Goal: Transaction & Acquisition: Purchase product/service

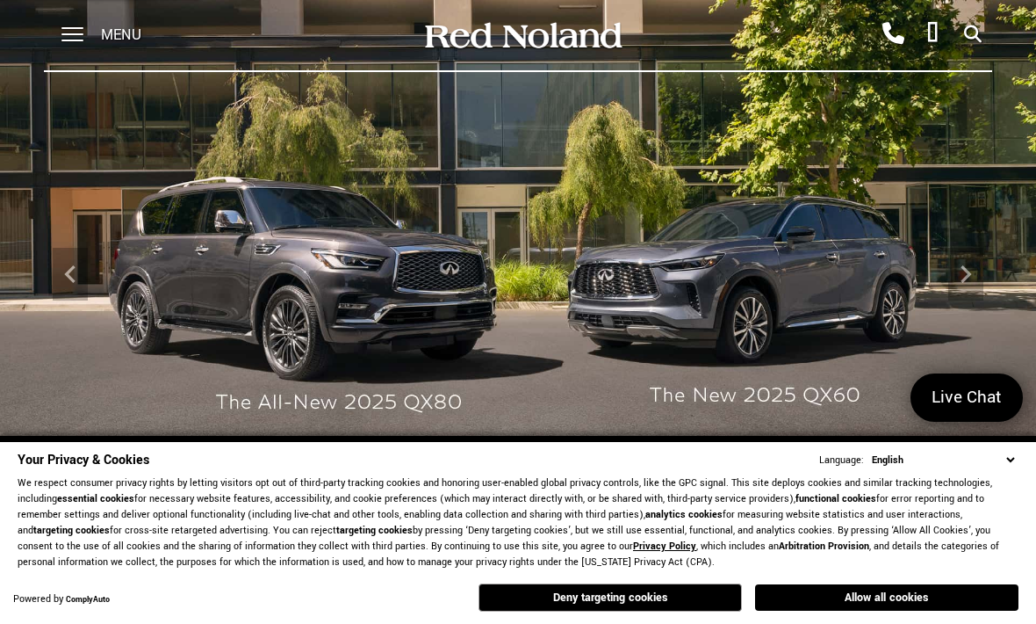
click at [80, 38] on span at bounding box center [72, 35] width 22 height 70
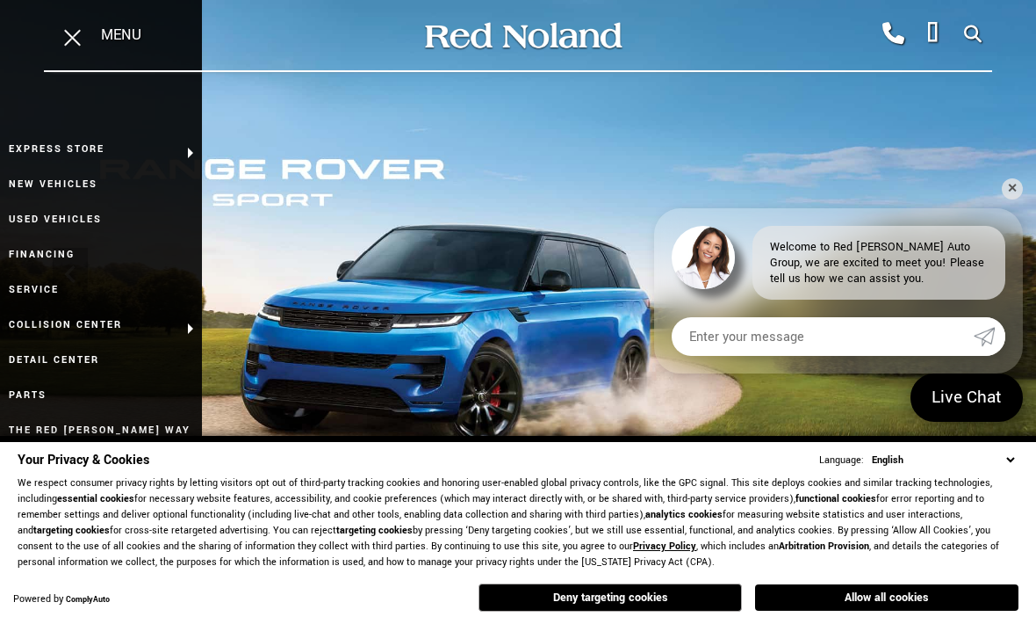
click at [59, 215] on link "Used Vehicles" at bounding box center [101, 219] width 202 height 35
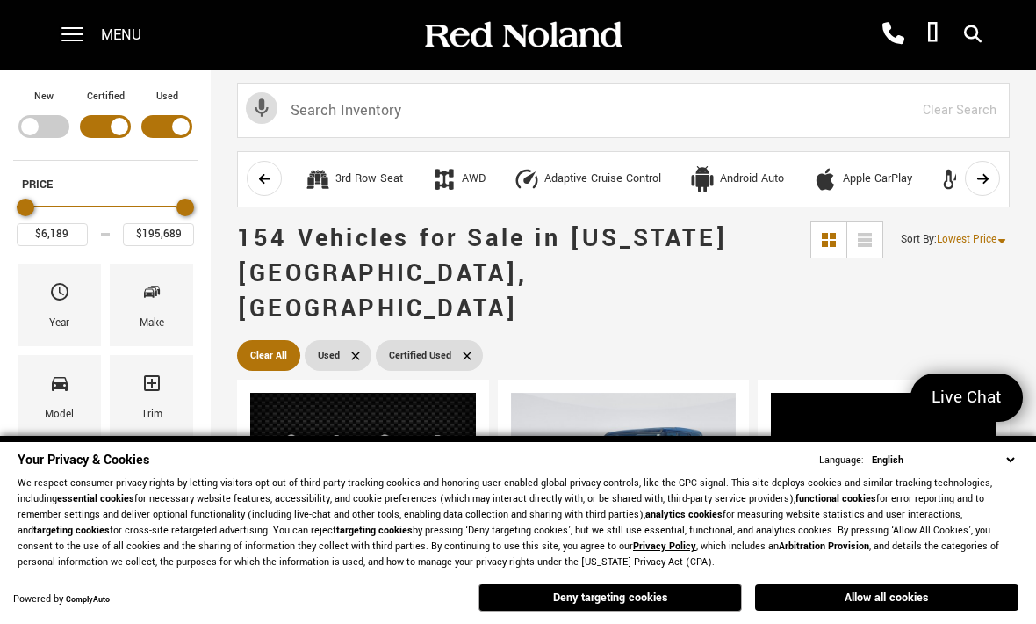
click at [566, 590] on button "Deny targeting cookies" at bounding box center [610, 597] width 263 height 28
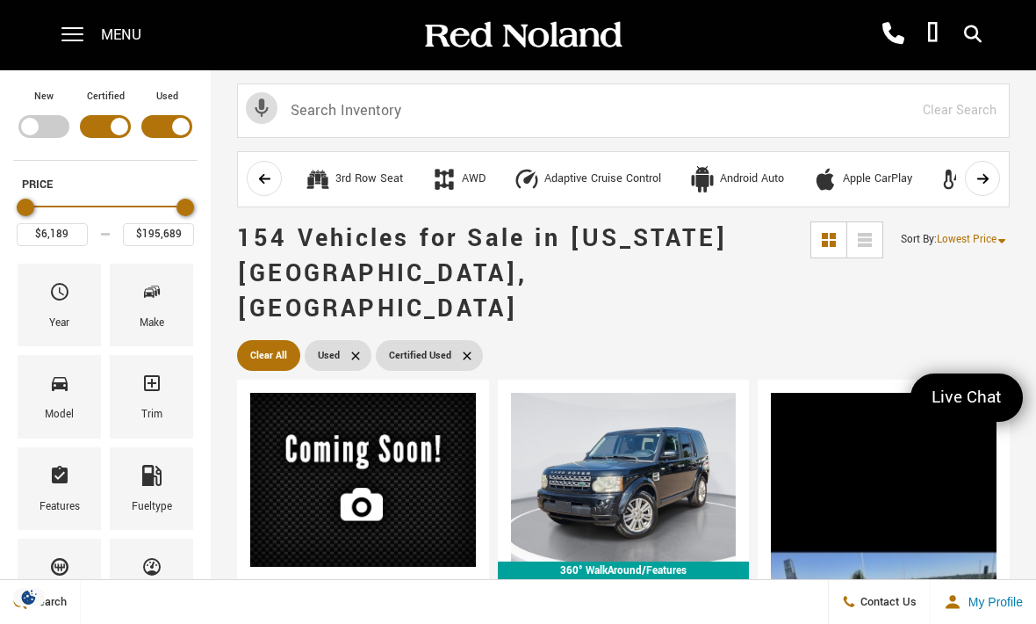
click at [163, 294] on div "Make" at bounding box center [151, 304] width 83 height 83
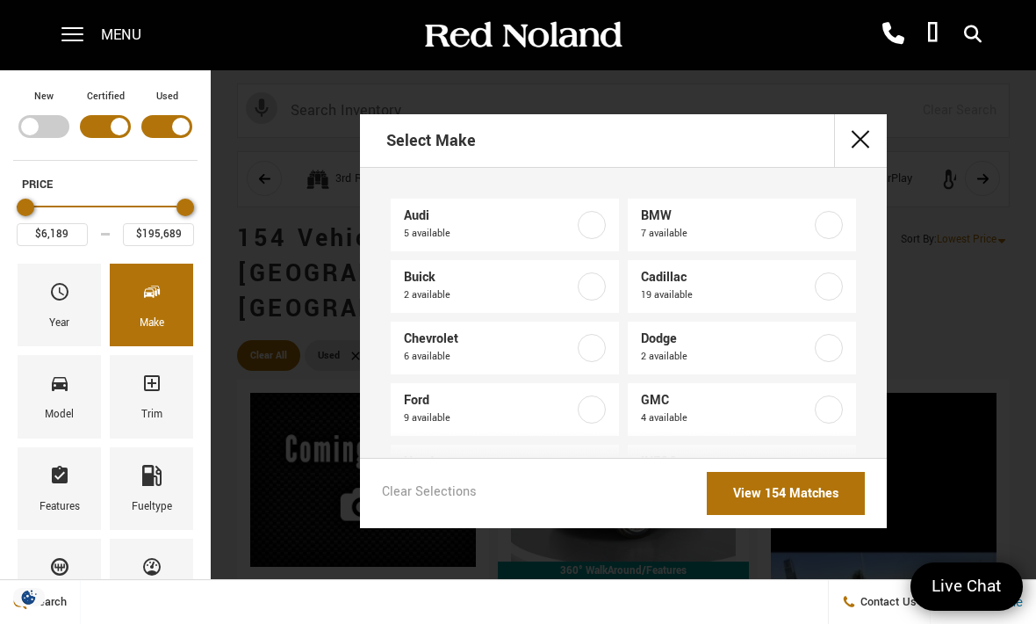
click at [829, 277] on label at bounding box center [829, 286] width 28 height 28
type input "$16,439"
checkbox input "true"
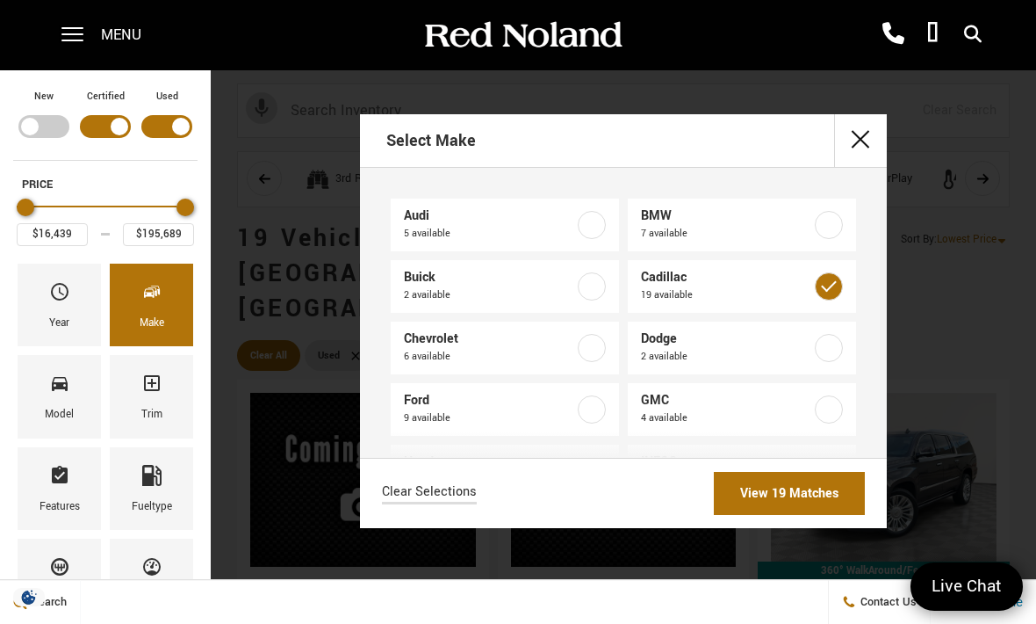
click at [798, 515] on link "View 19 Matches" at bounding box center [789, 493] width 151 height 43
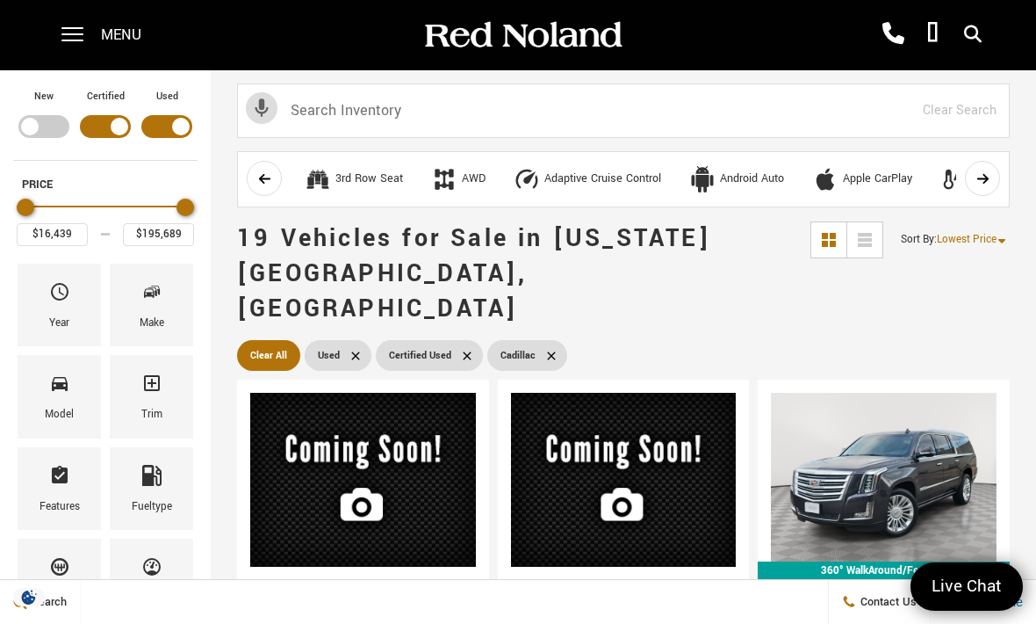
click at [50, 419] on div "Model" at bounding box center [59, 414] width 29 height 19
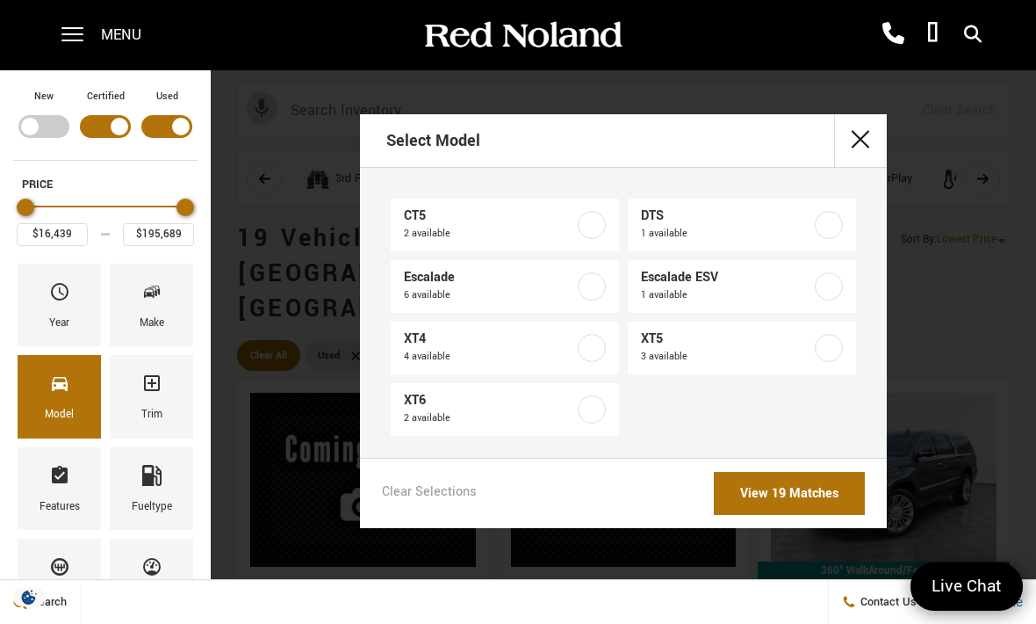
click at [833, 344] on label at bounding box center [829, 348] width 28 height 28
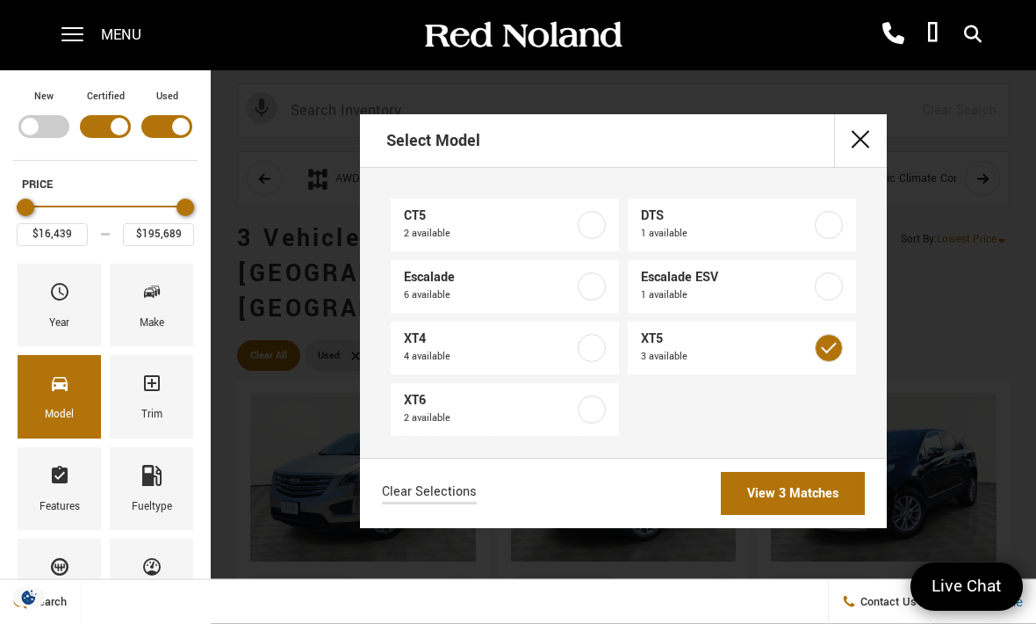
type input "$29,689"
type input "$33,189"
checkbox input "true"
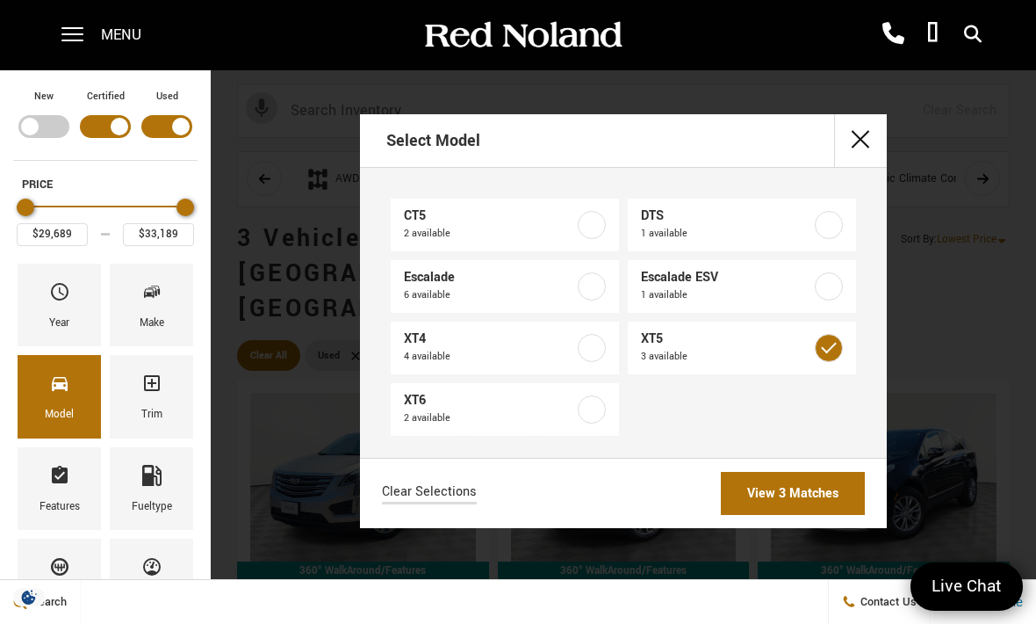
click at [808, 492] on link "View 3 Matches" at bounding box center [793, 493] width 144 height 43
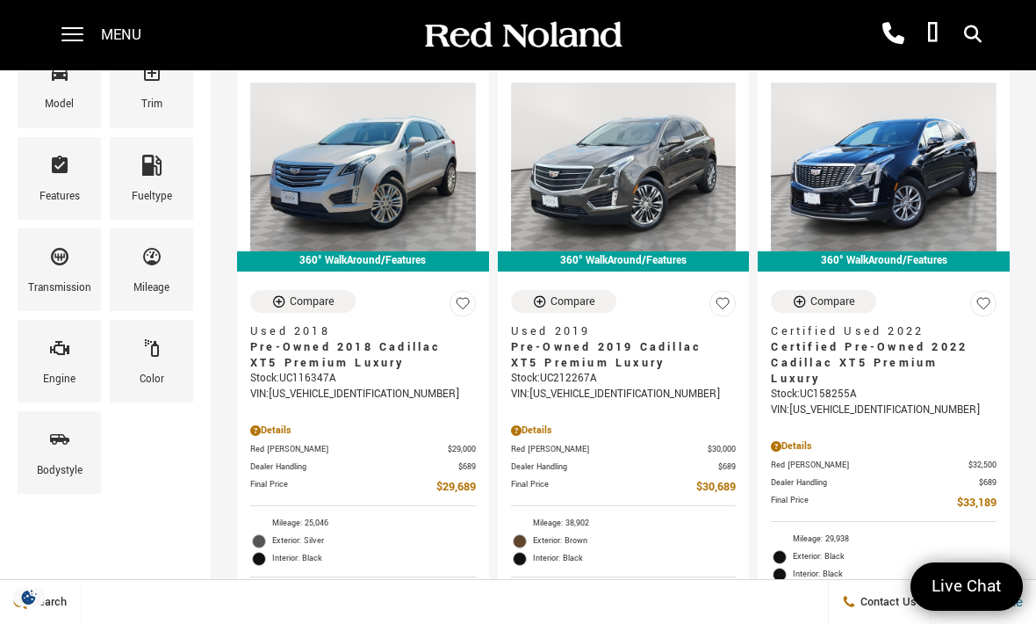
scroll to position [292, 0]
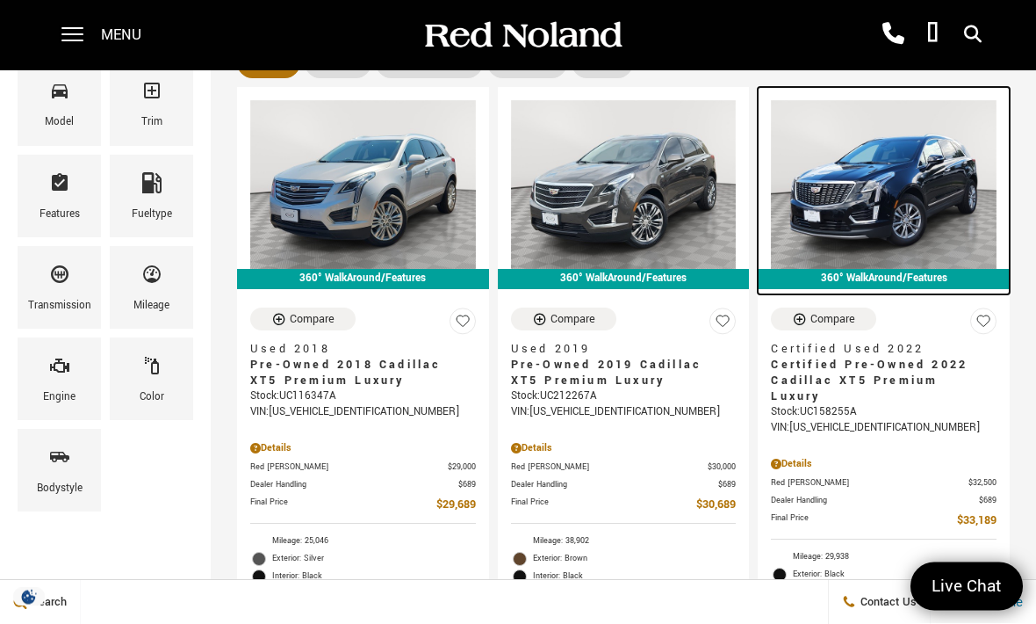
click at [913, 161] on img at bounding box center [884, 185] width 226 height 169
click at [890, 148] on img at bounding box center [884, 185] width 226 height 169
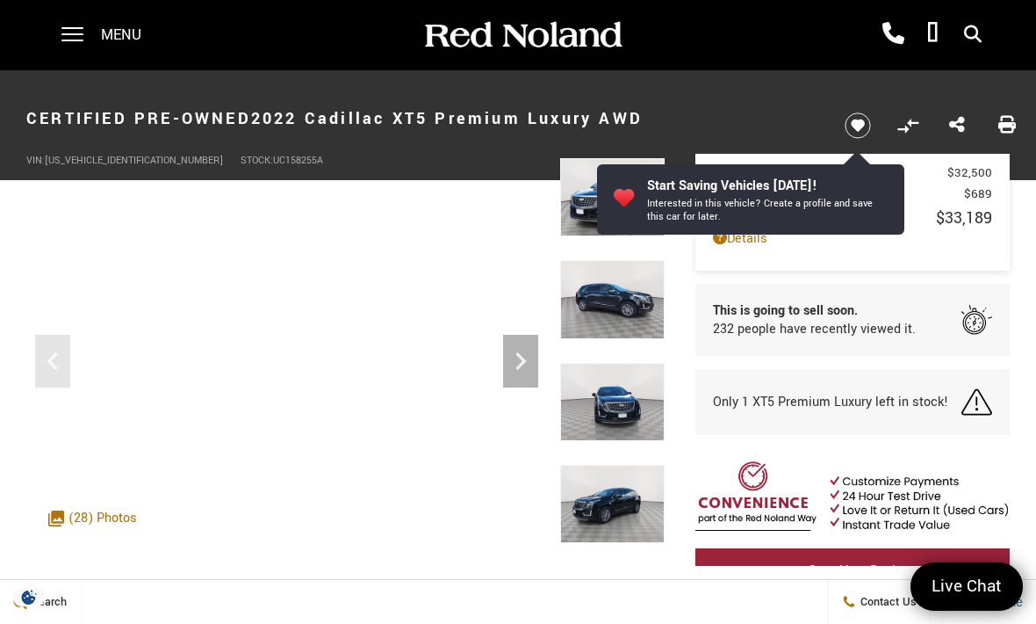
scroll to position [22, 0]
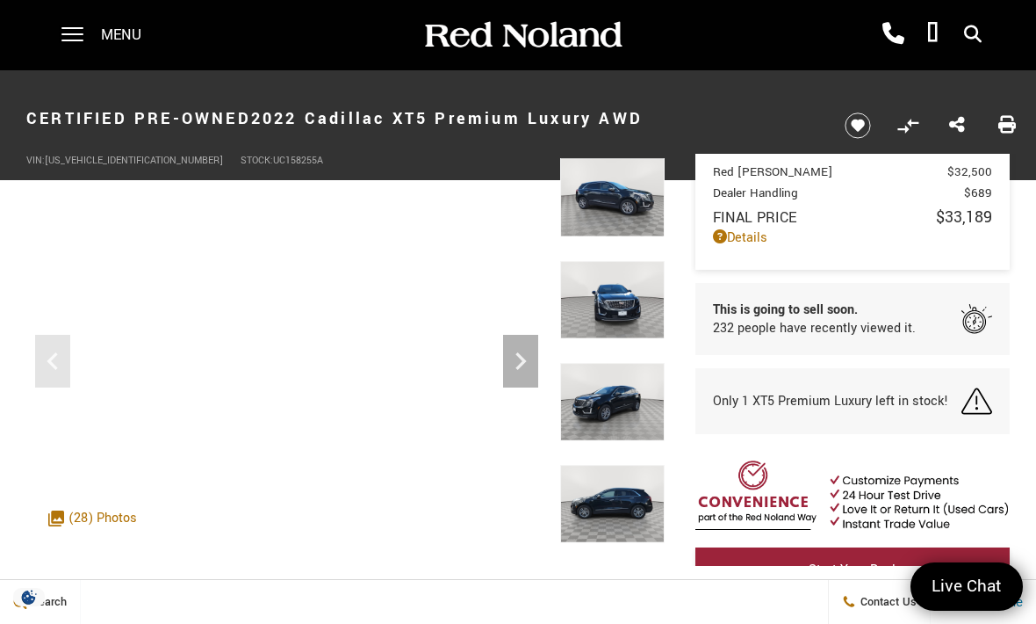
click at [607, 465] on img at bounding box center [612, 504] width 105 height 78
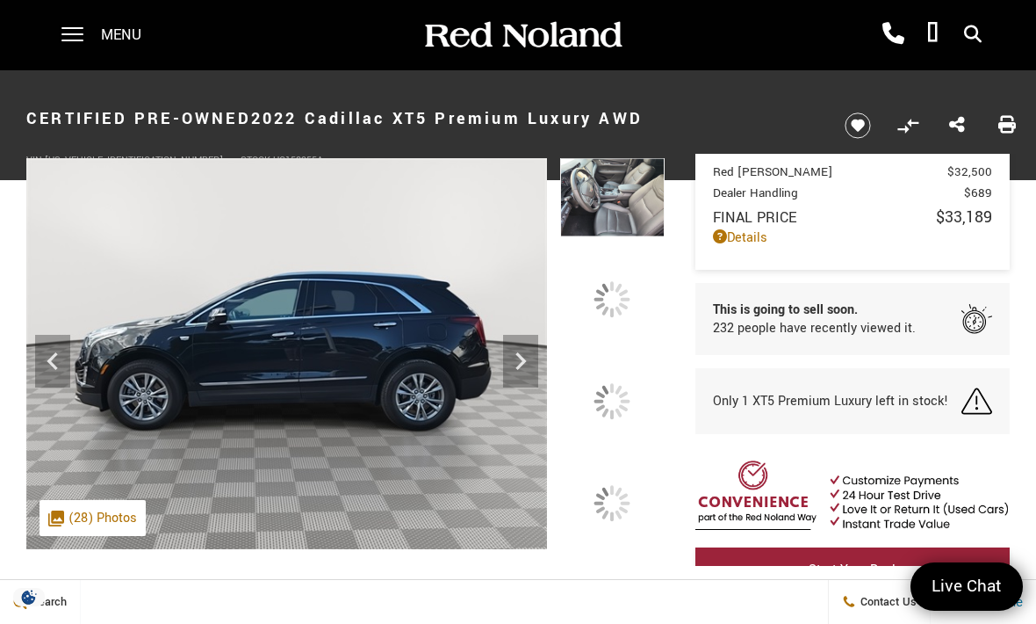
click at [610, 441] on div at bounding box center [612, 402] width 105 height 78
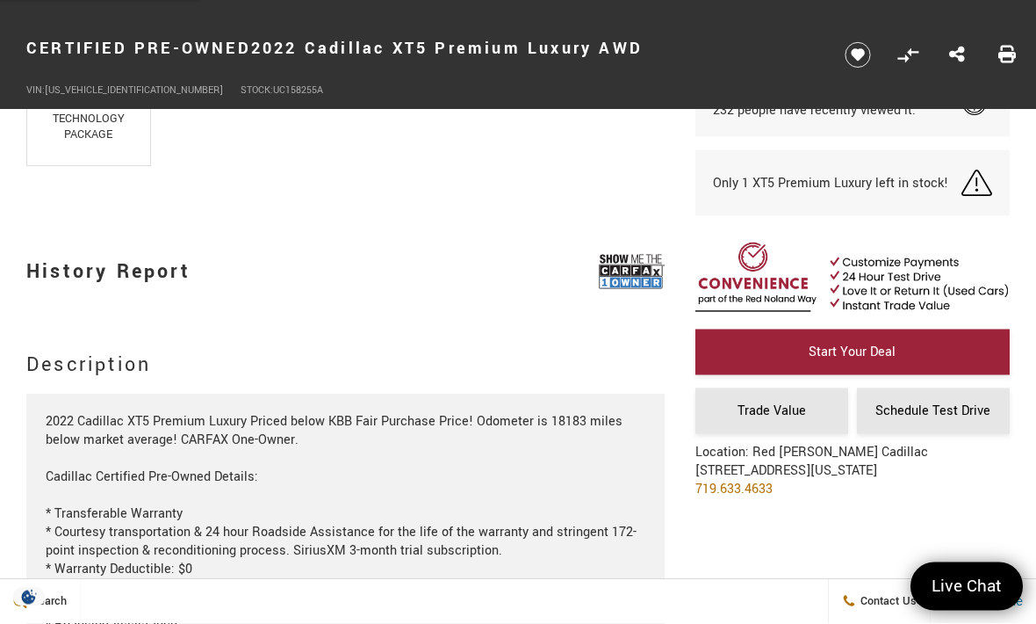
scroll to position [1815, 0]
click at [626, 278] on img at bounding box center [632, 271] width 66 height 44
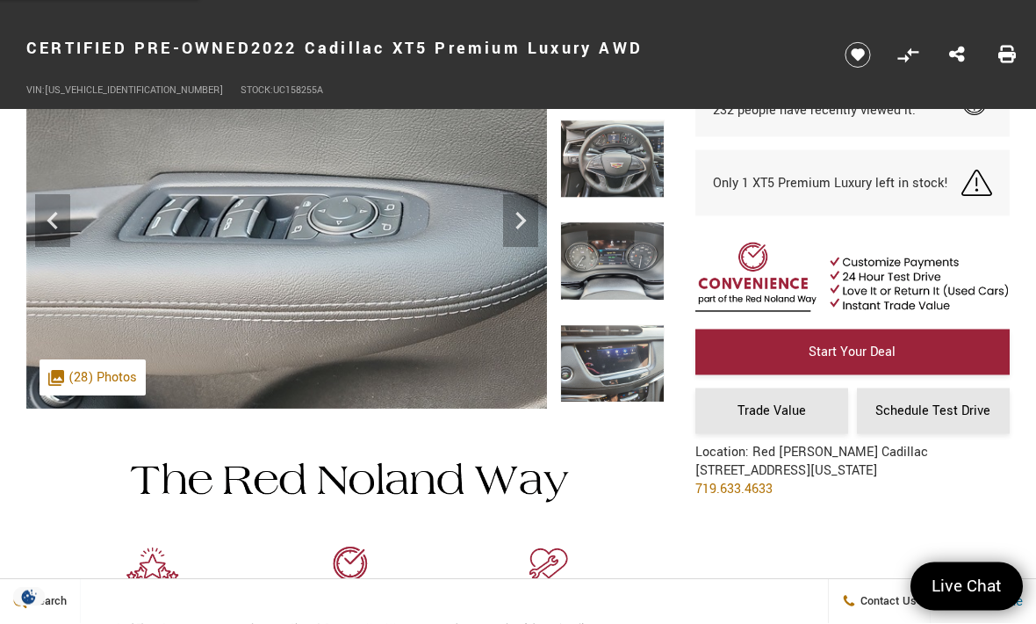
scroll to position [110, 0]
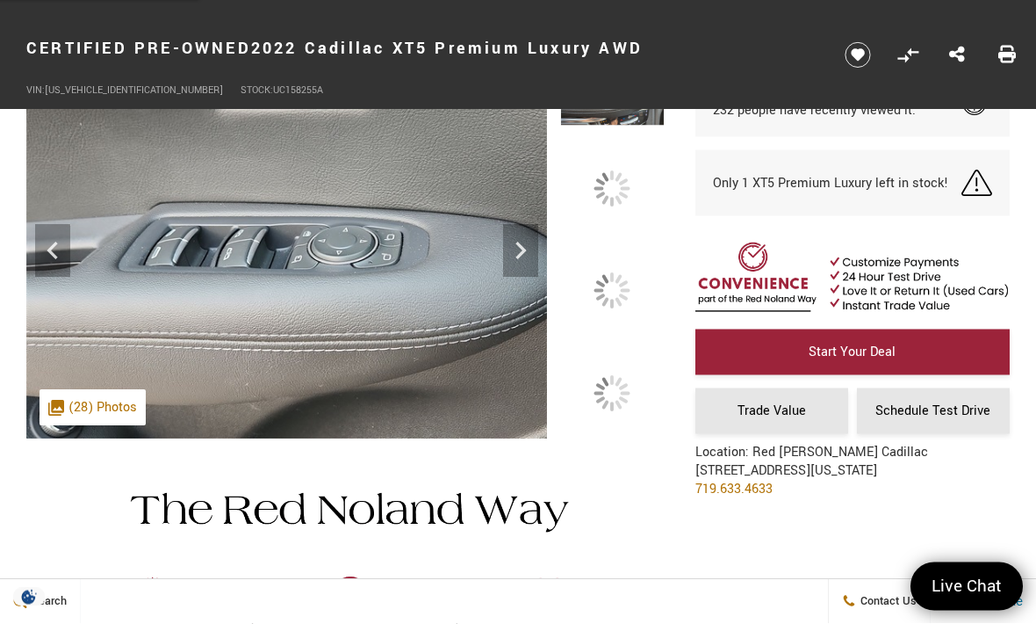
click at [601, 331] on div at bounding box center [612, 292] width 105 height 78
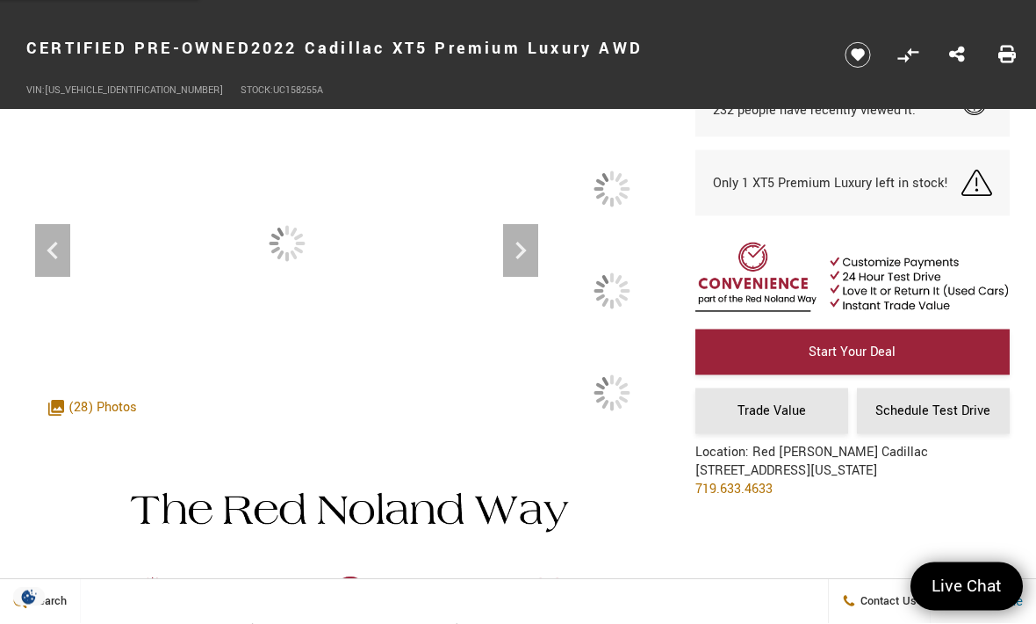
scroll to position [111, 0]
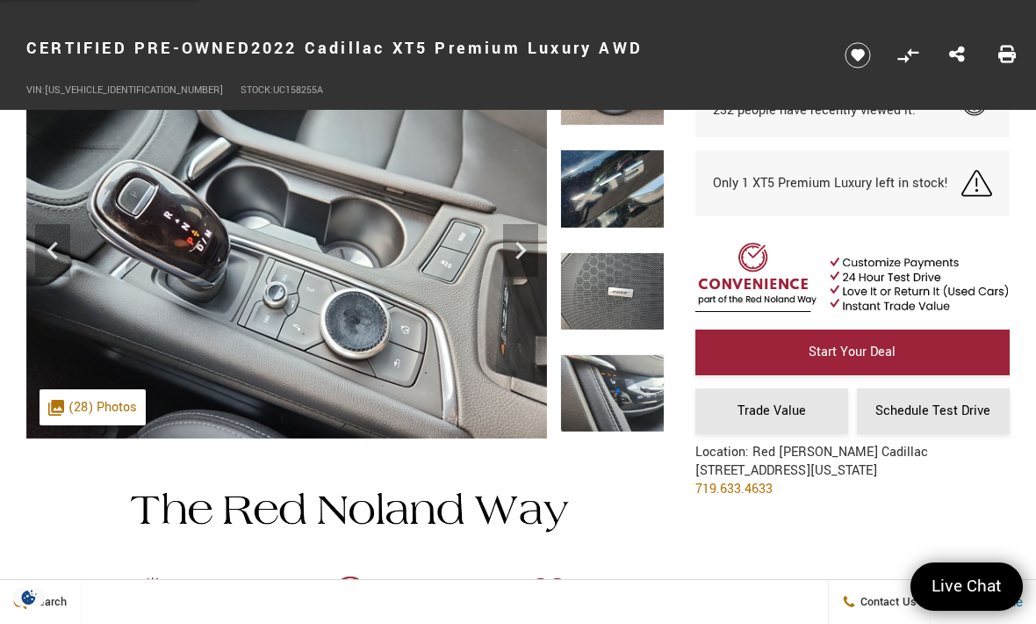
click at [624, 299] on img at bounding box center [612, 291] width 105 height 78
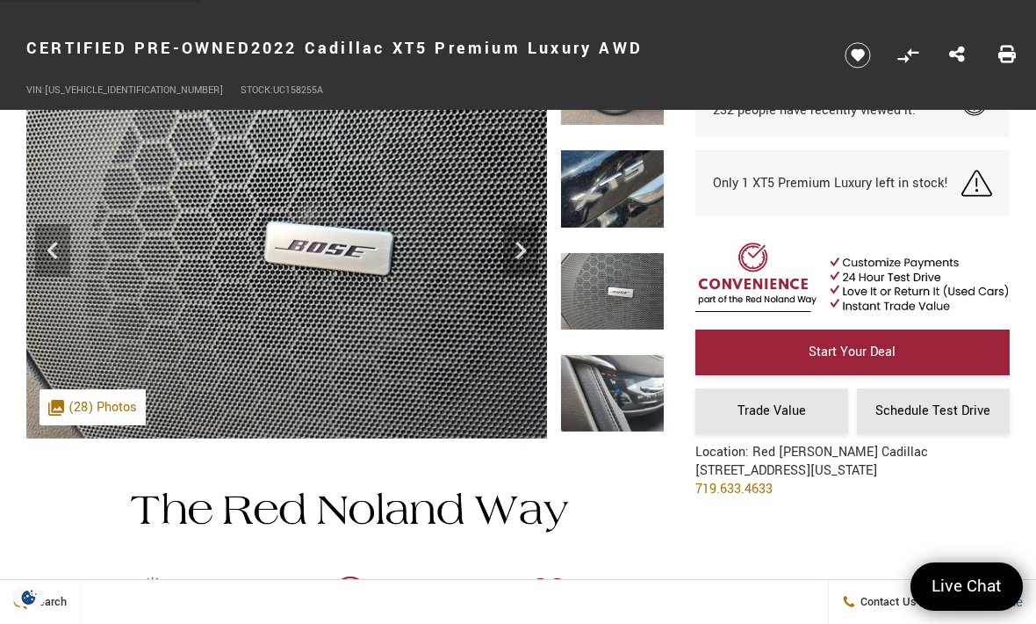
click at [599, 380] on img at bounding box center [612, 393] width 105 height 78
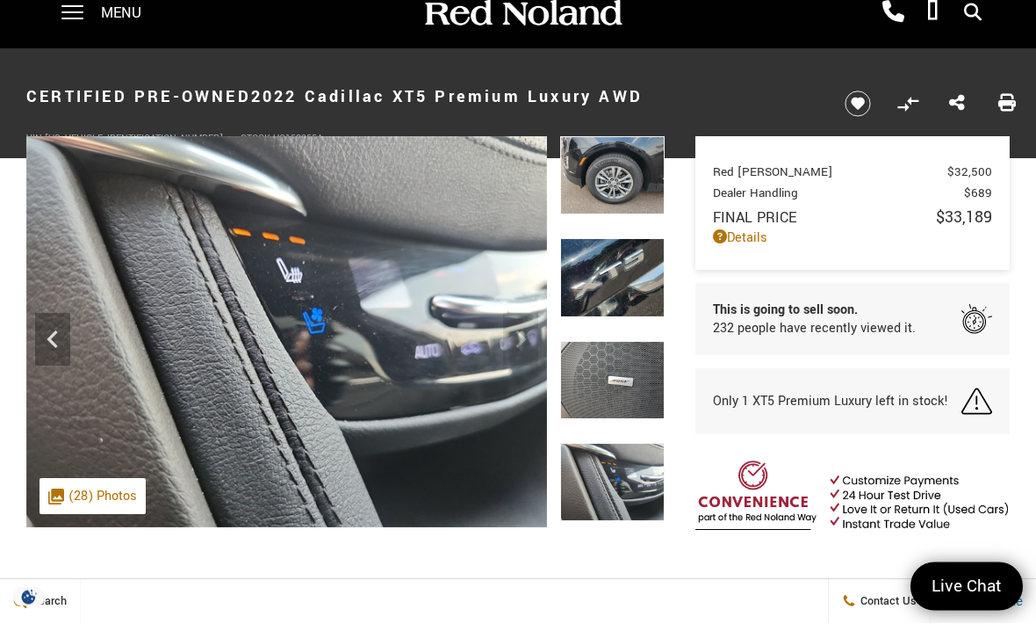
scroll to position [0, 0]
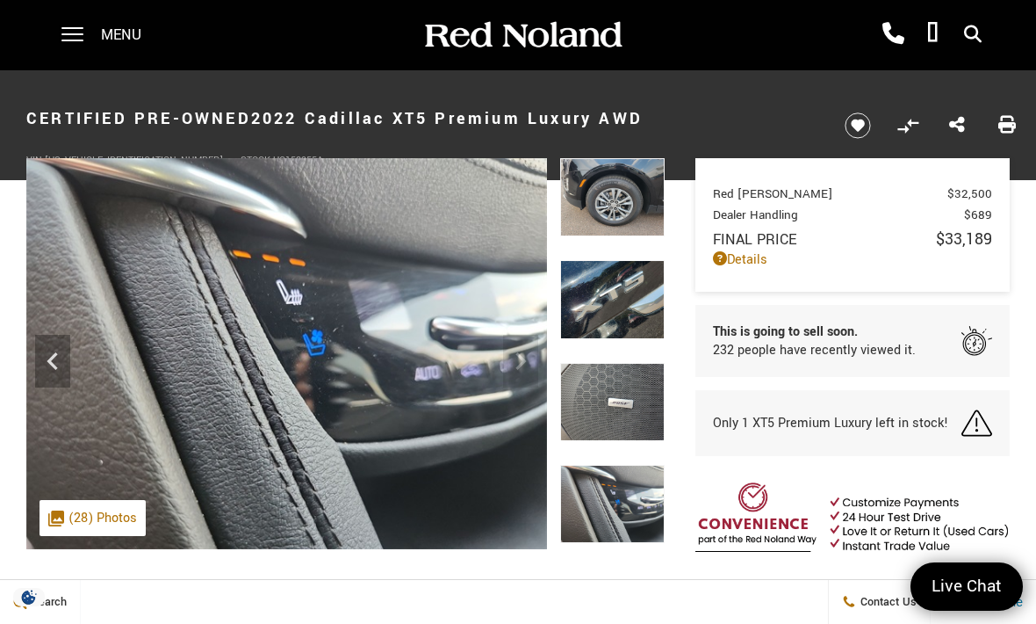
click at [739, 263] on link "Details" at bounding box center [852, 259] width 279 height 18
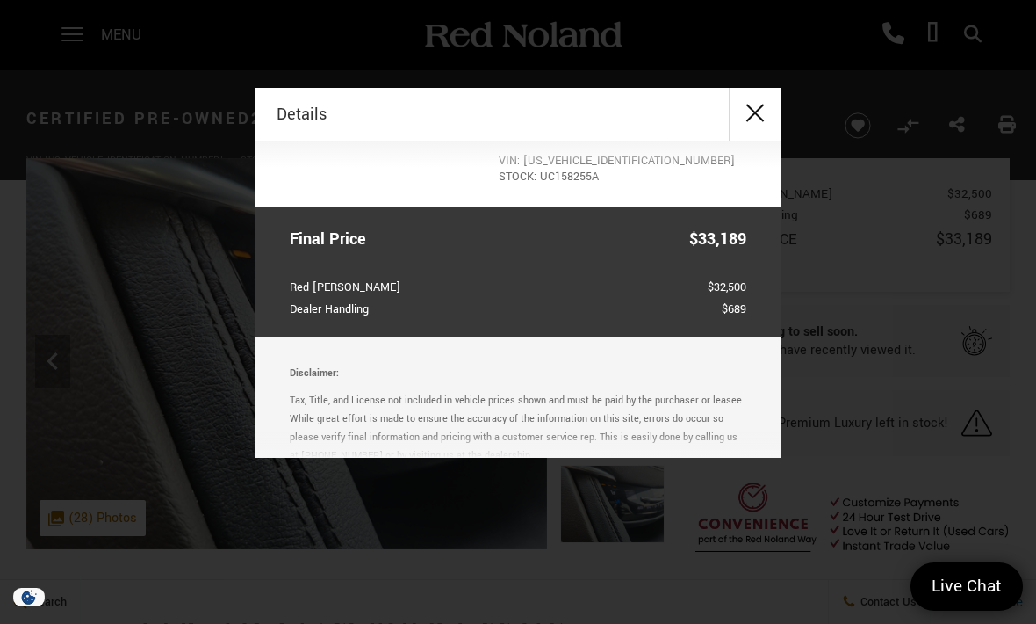
scroll to position [211, 0]
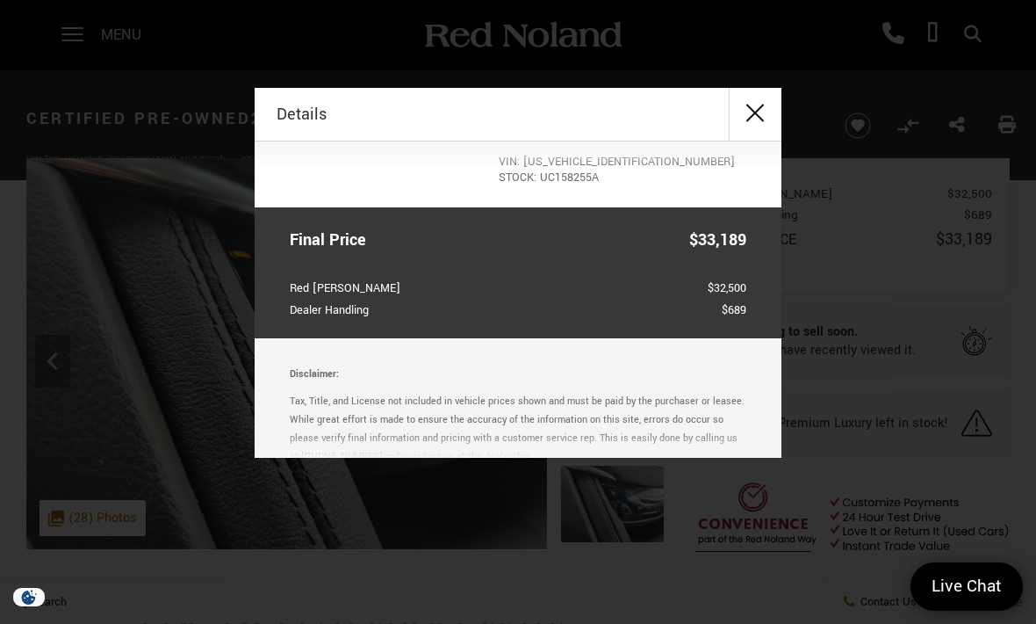
click at [758, 107] on button "close" at bounding box center [755, 114] width 53 height 53
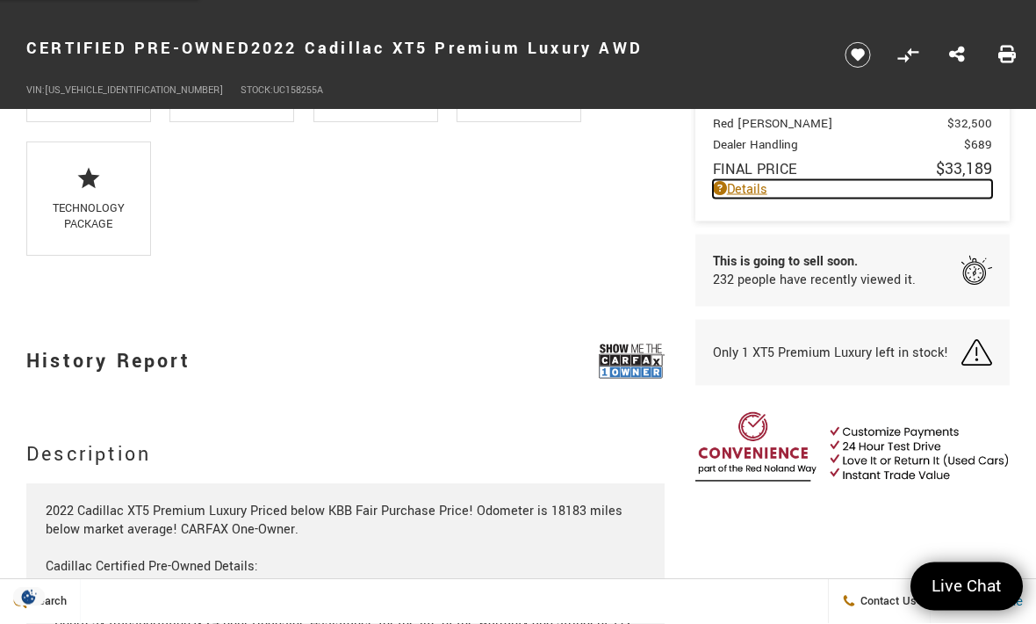
scroll to position [1725, 0]
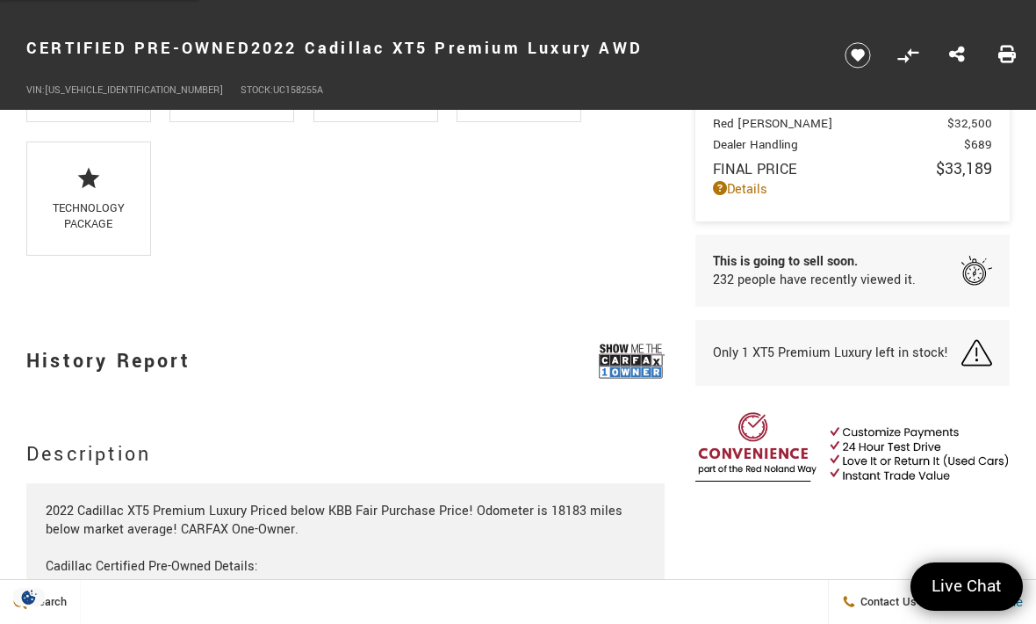
click at [626, 380] on img at bounding box center [632, 361] width 66 height 44
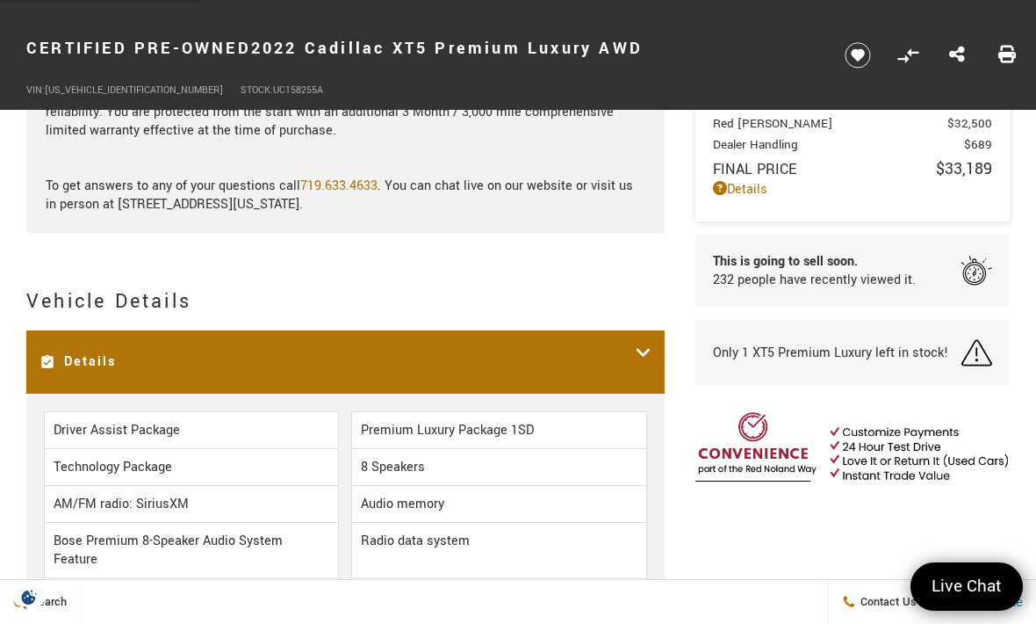
scroll to position [2408, 0]
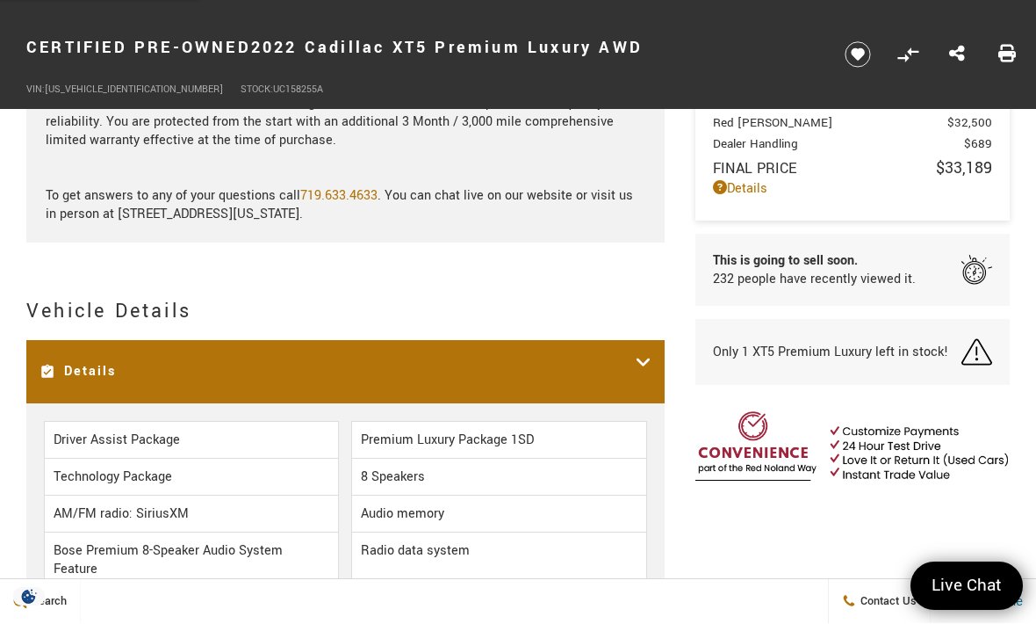
click at [638, 391] on icon at bounding box center [644, 372] width 16 height 37
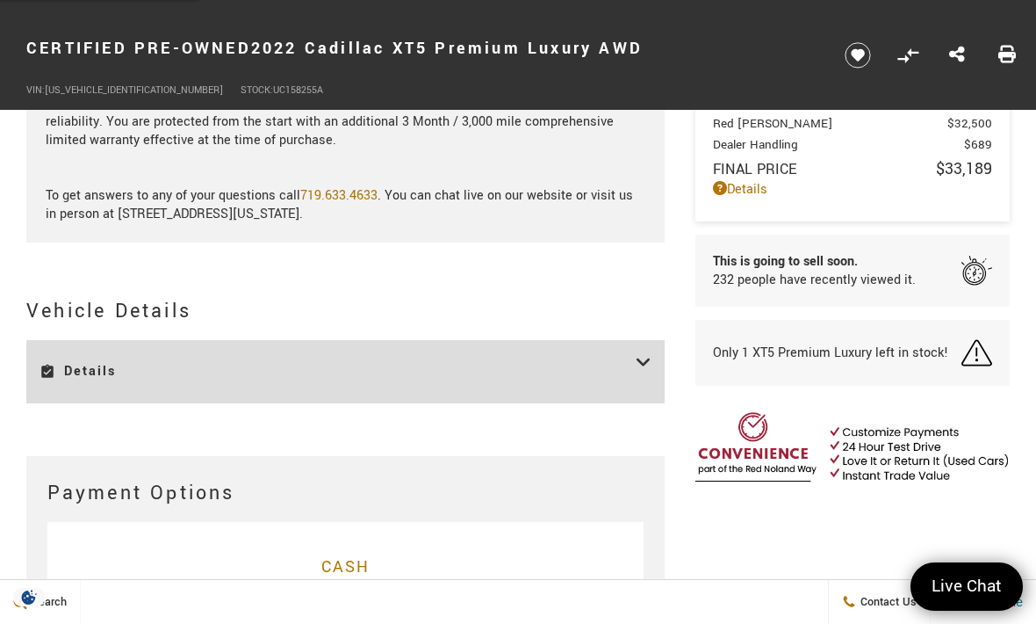
click at [621, 390] on h3 "Details" at bounding box center [338, 371] width 596 height 37
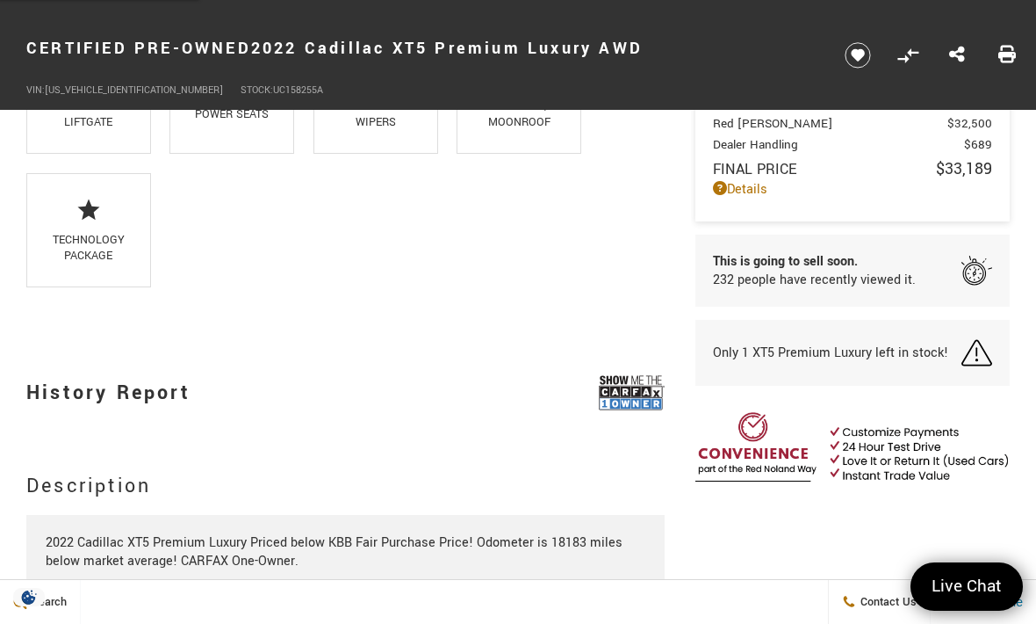
scroll to position [1689, 0]
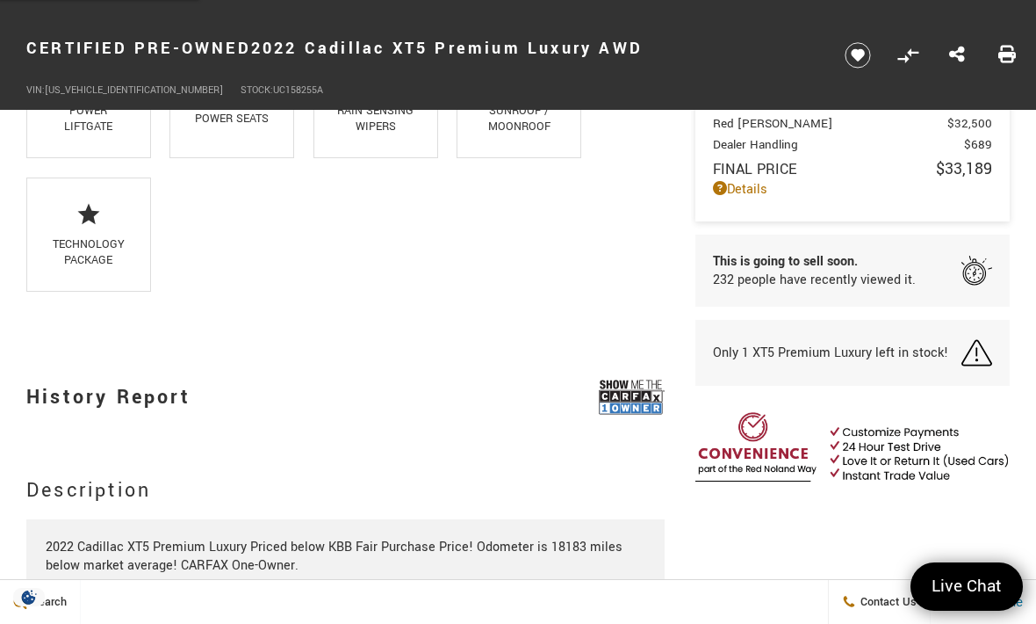
click at [615, 419] on img at bounding box center [632, 397] width 66 height 44
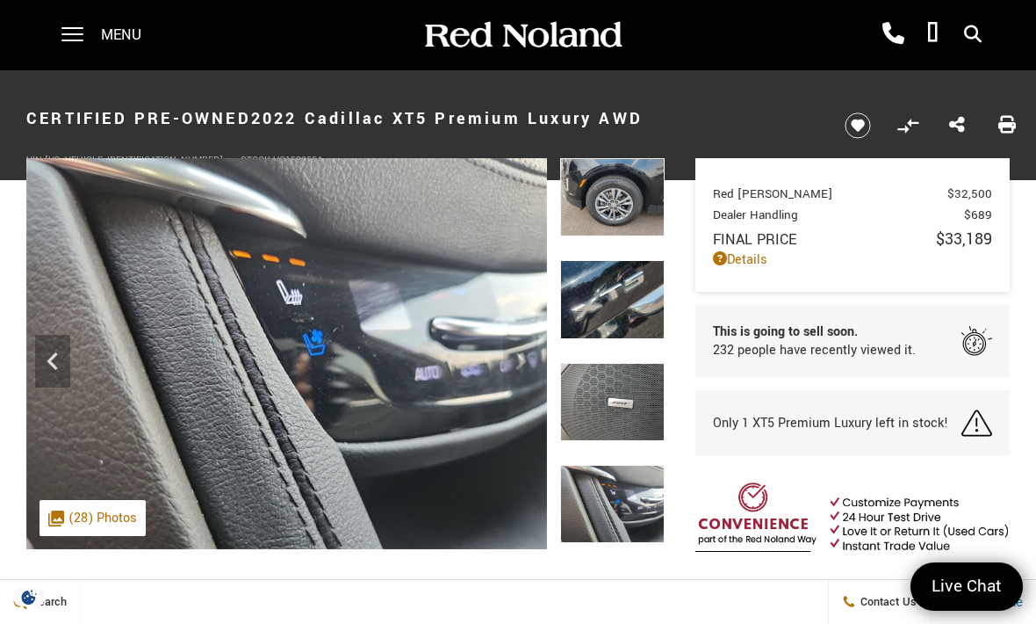
scroll to position [15, 0]
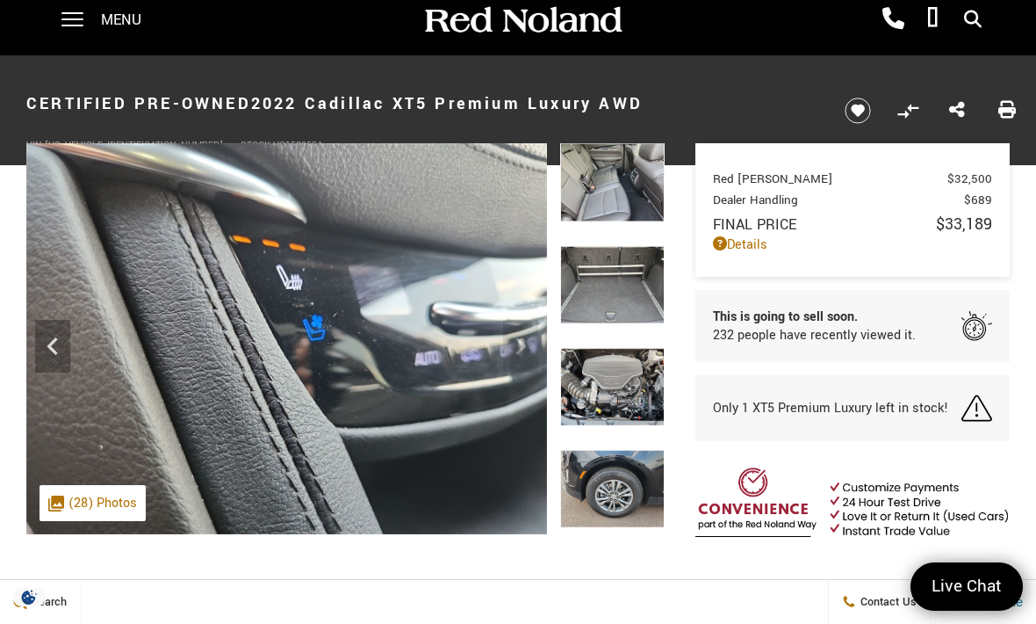
click at [597, 221] on img at bounding box center [612, 182] width 105 height 78
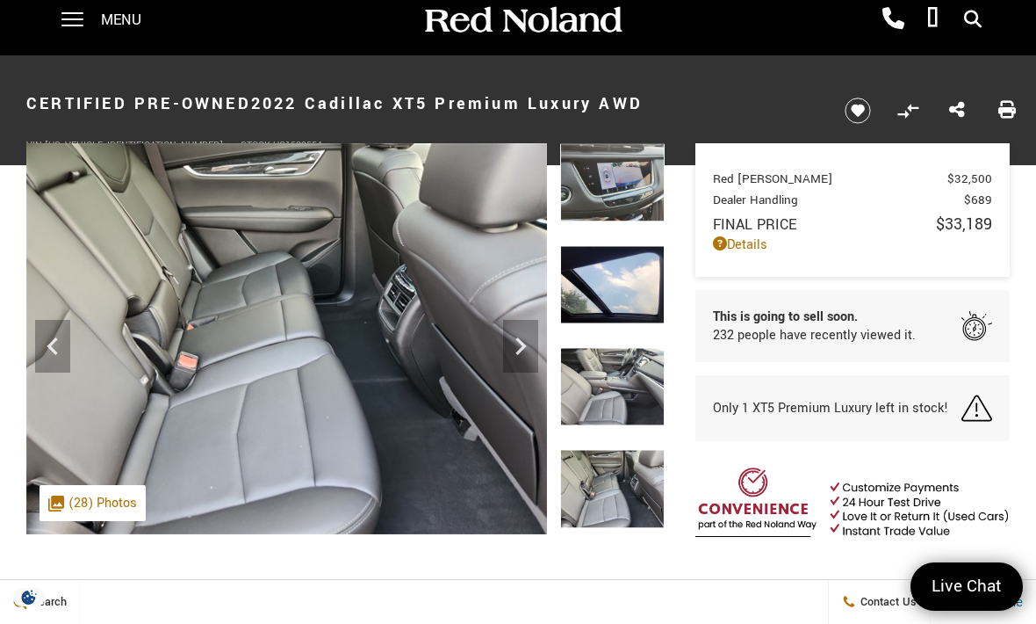
click at [604, 193] on img at bounding box center [612, 182] width 105 height 78
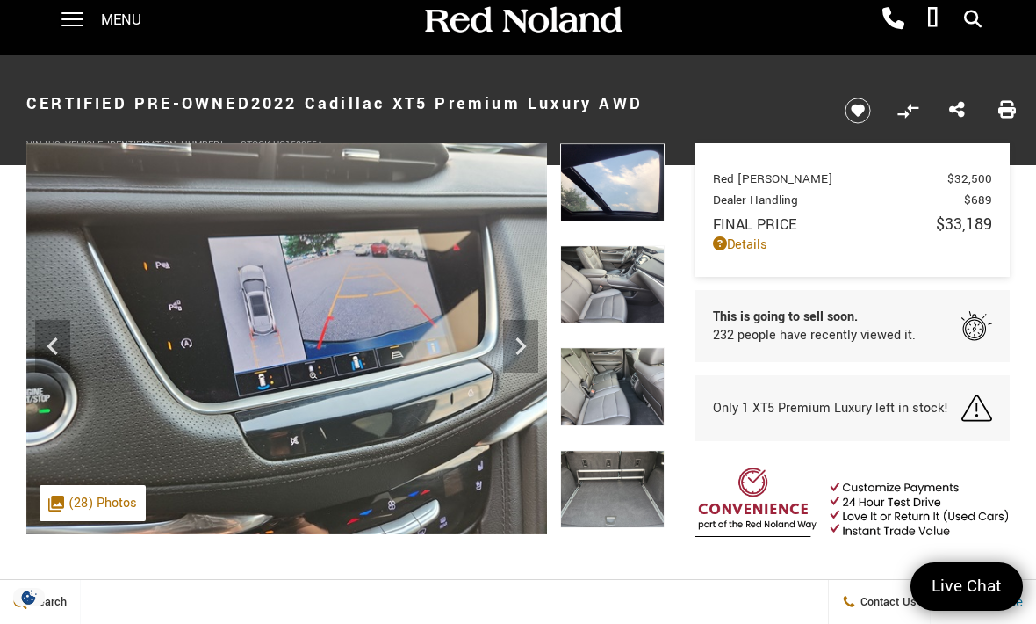
click at [609, 245] on div at bounding box center [612, 194] width 105 height 102
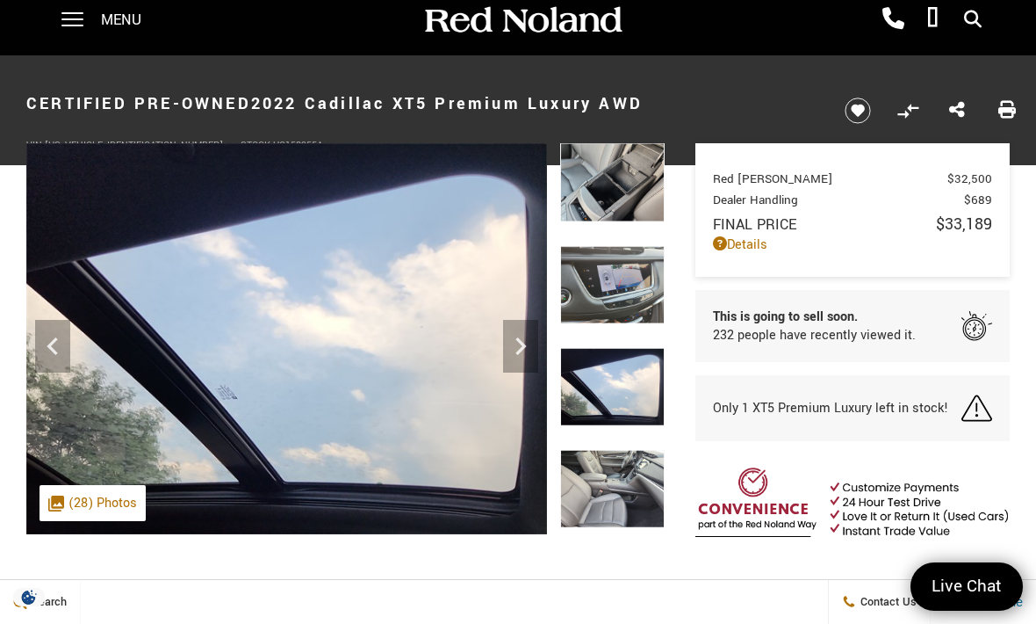
click at [607, 245] on div at bounding box center [612, 194] width 105 height 102
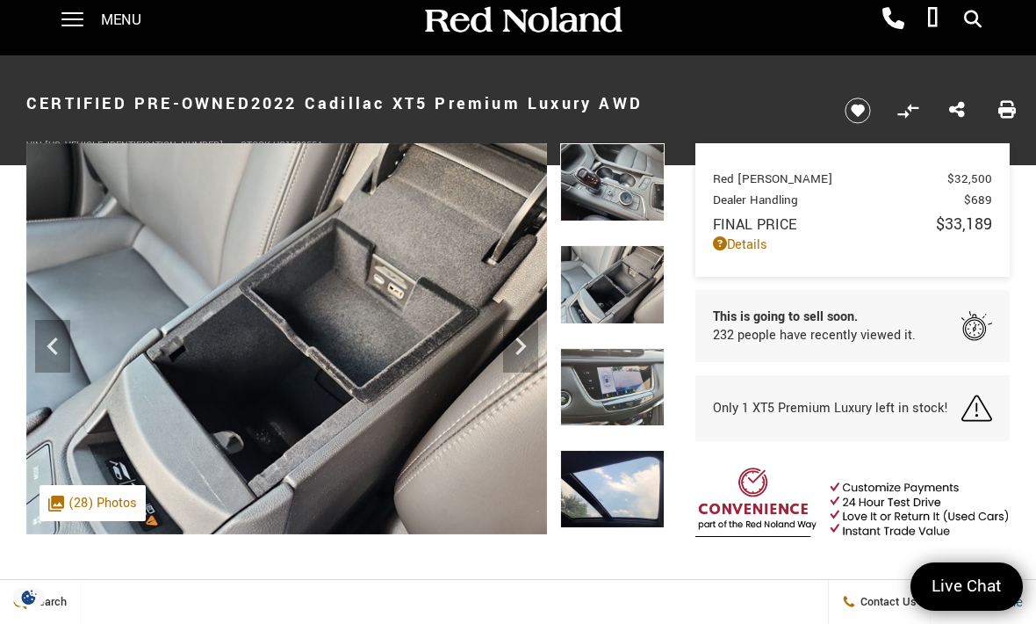
click at [611, 245] on div at bounding box center [612, 194] width 105 height 102
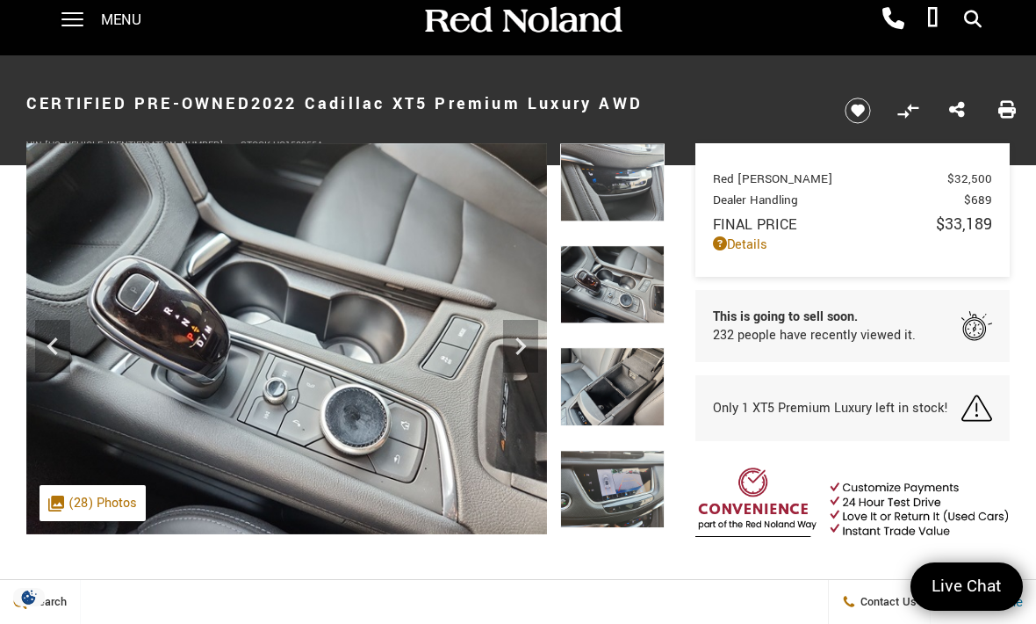
click at [607, 245] on div at bounding box center [612, 194] width 105 height 102
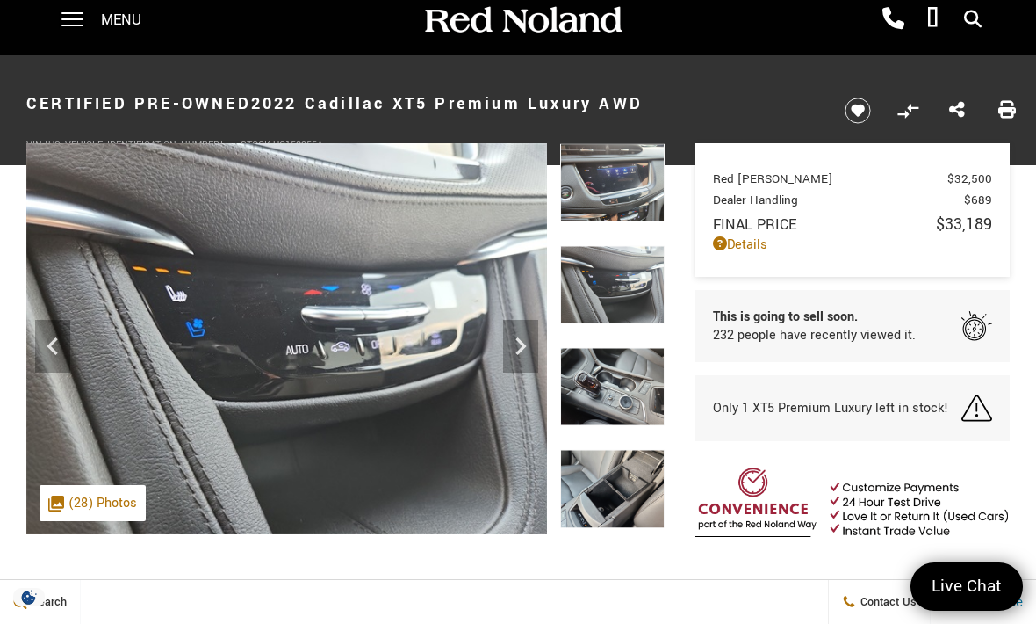
click at [606, 245] on div at bounding box center [612, 194] width 105 height 102
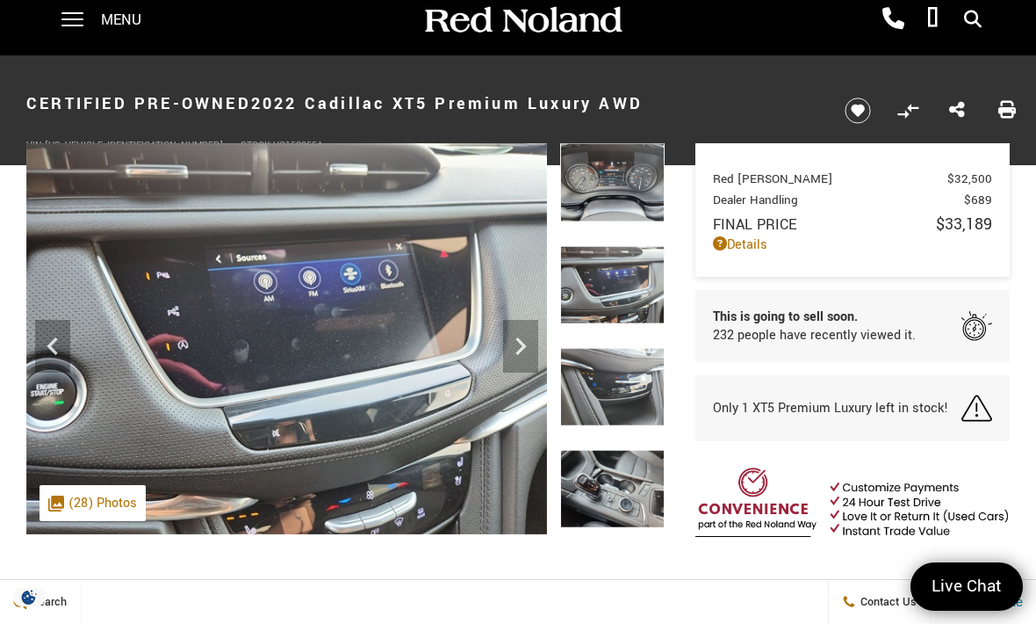
click at [611, 245] on div at bounding box center [612, 194] width 105 height 102
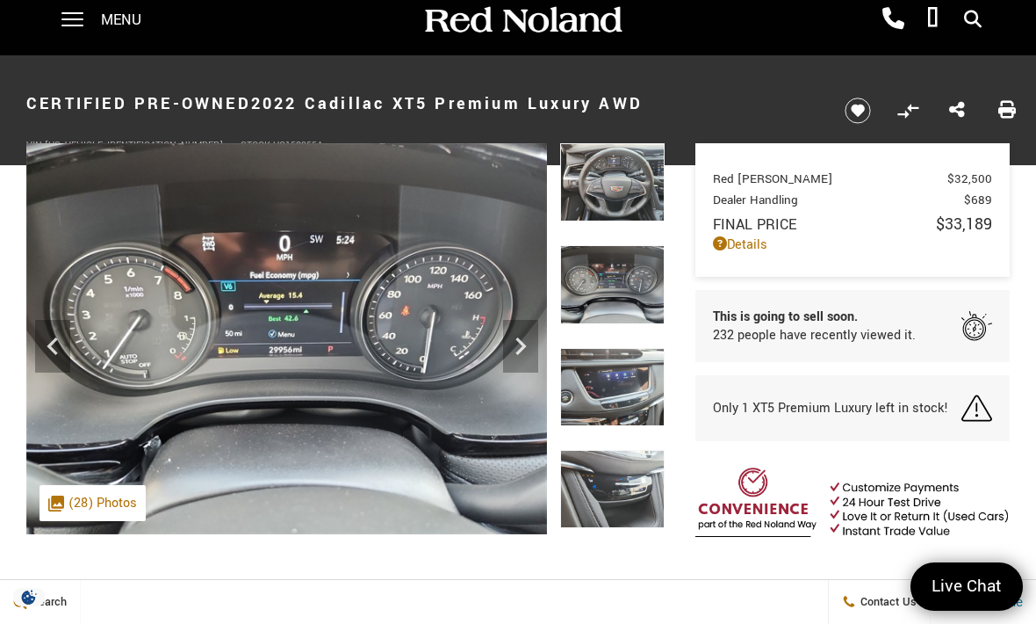
click at [611, 178] on img at bounding box center [612, 182] width 105 height 78
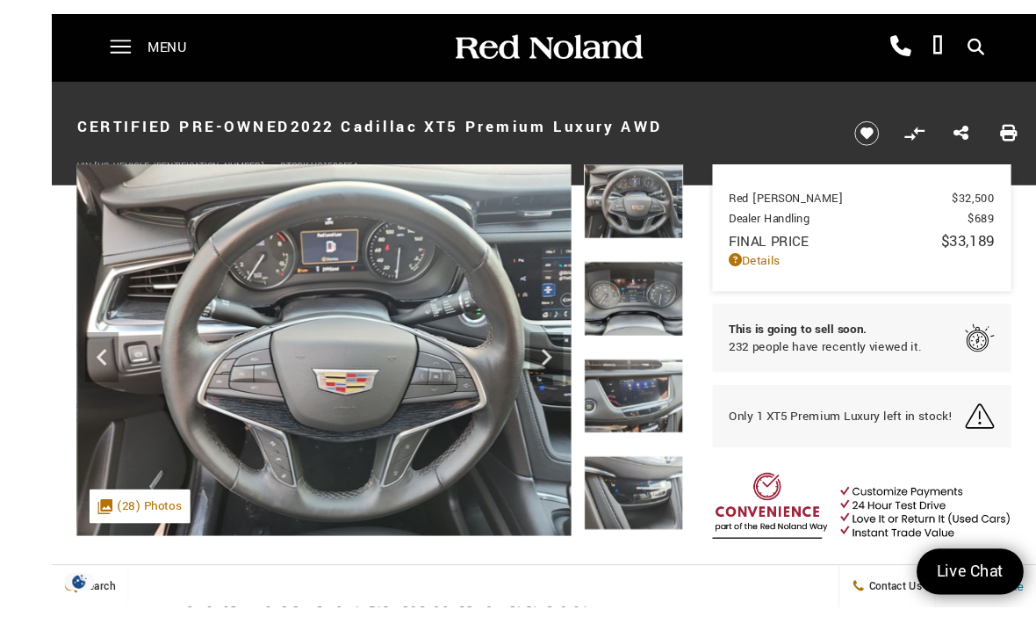
scroll to position [49, 0]
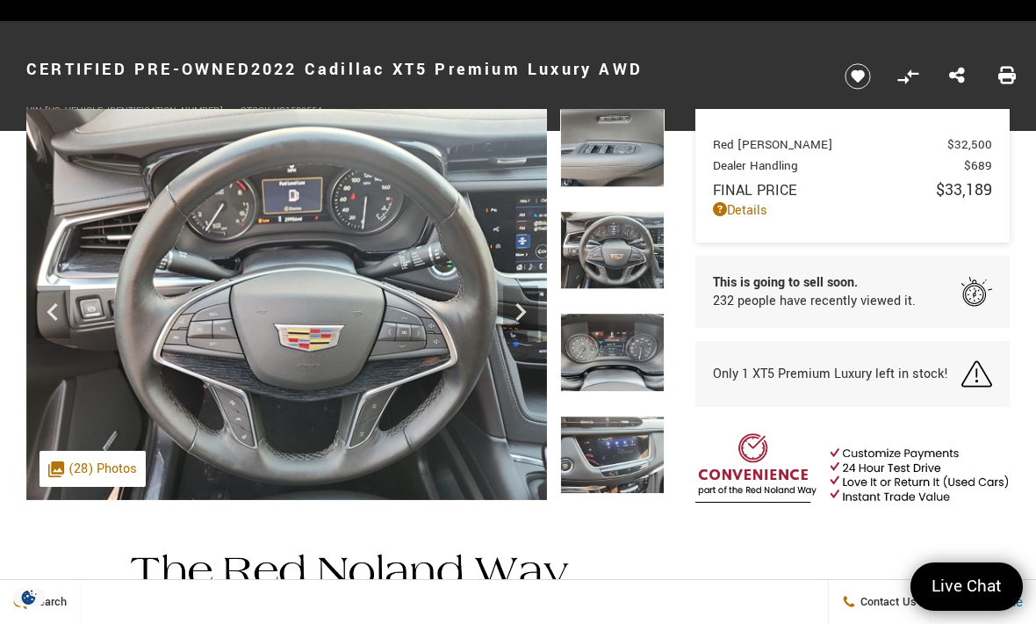
click at [601, 211] on div at bounding box center [612, 160] width 105 height 102
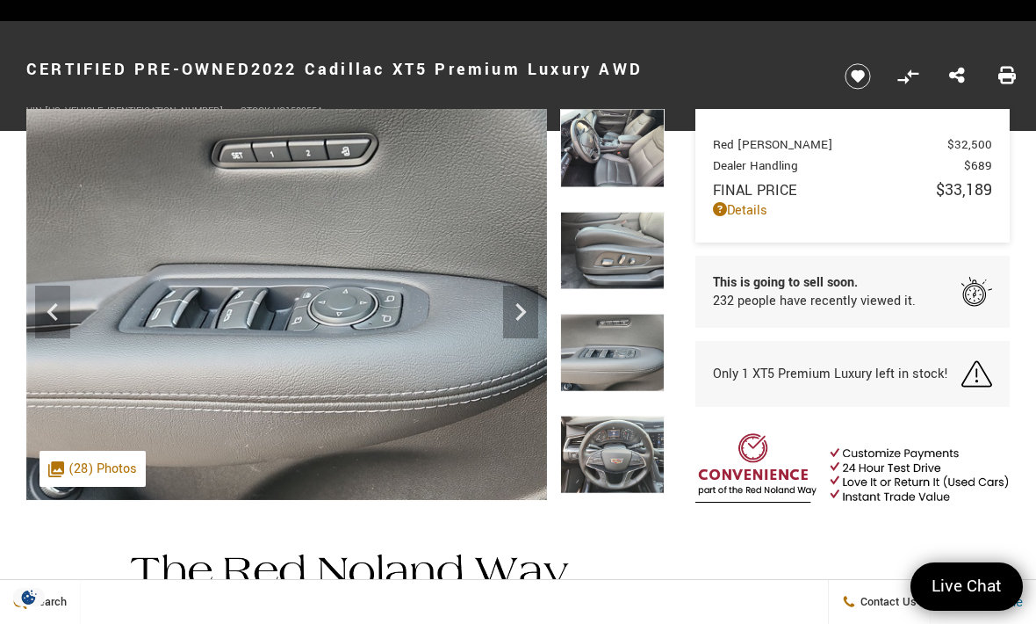
click at [607, 229] on div at bounding box center [612, 262] width 105 height 102
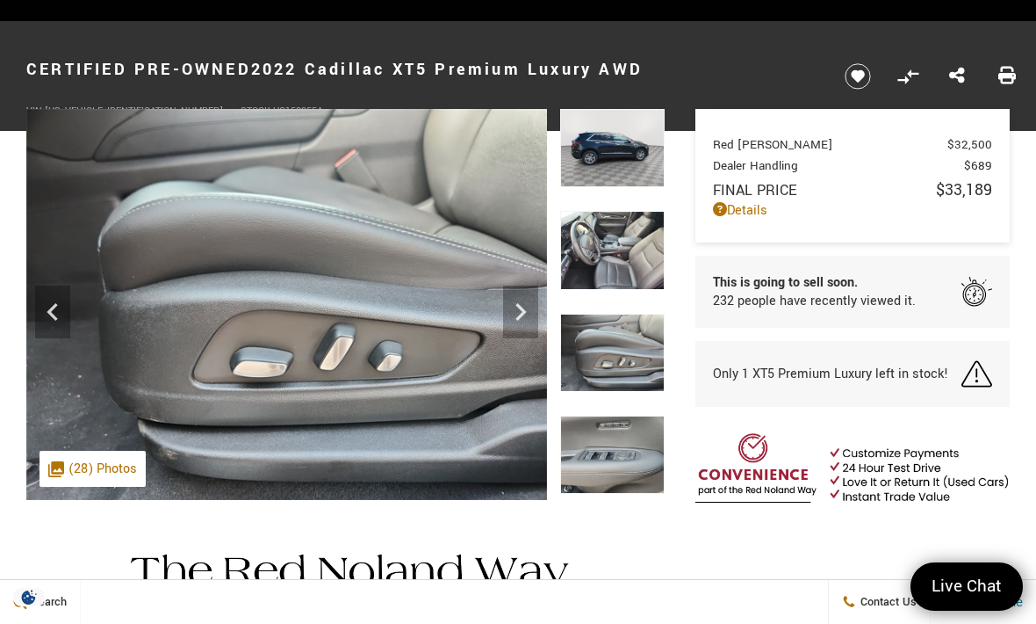
click at [622, 176] on img at bounding box center [612, 148] width 105 height 78
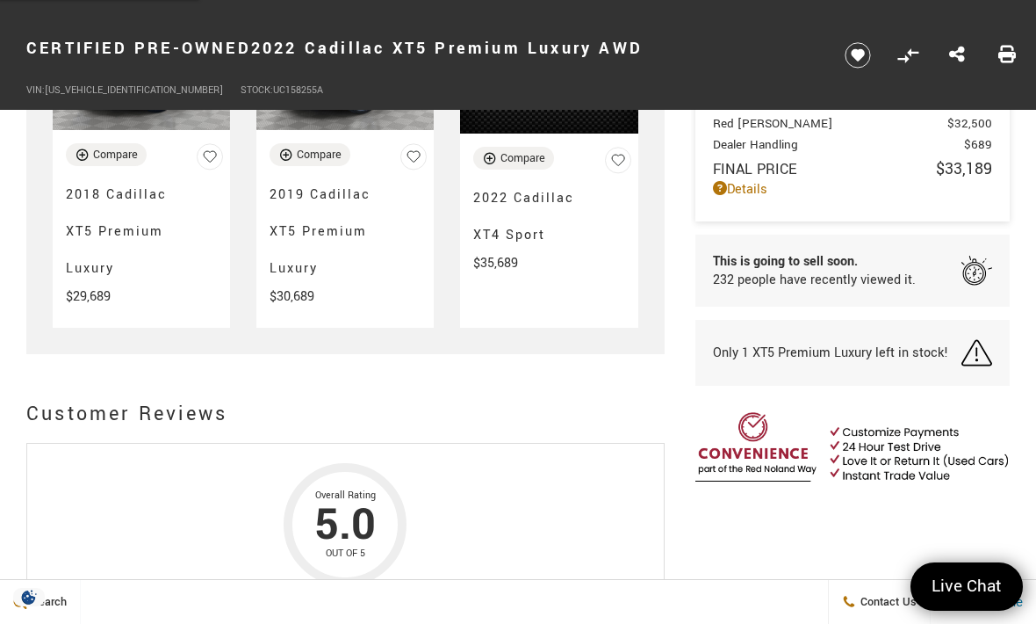
scroll to position [5644, 0]
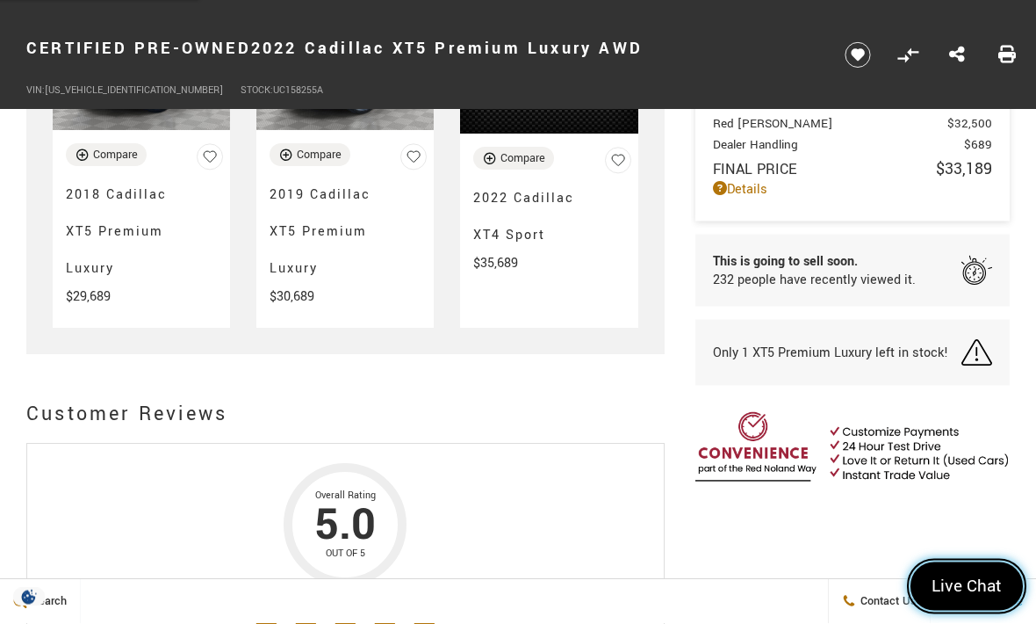
click at [962, 573] on link "Live Chat" at bounding box center [967, 586] width 112 height 48
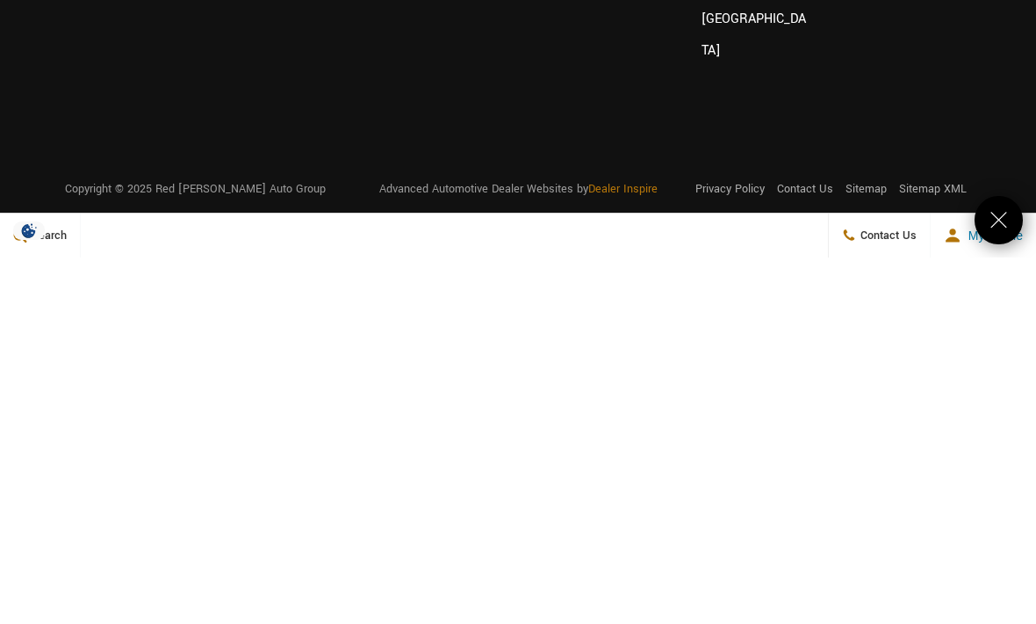
scroll to position [6755, 0]
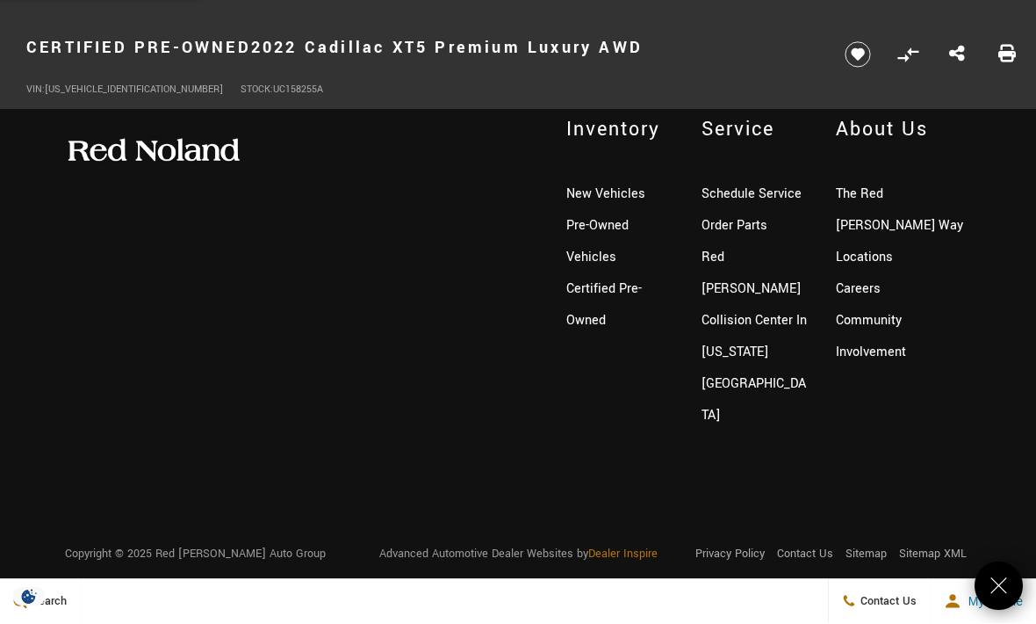
click at [114, 366] on div "Inventory New Vehicles Pre-Owned Vehicles Certified Pre-Owned Service Schedule …" at bounding box center [518, 274] width 933 height 316
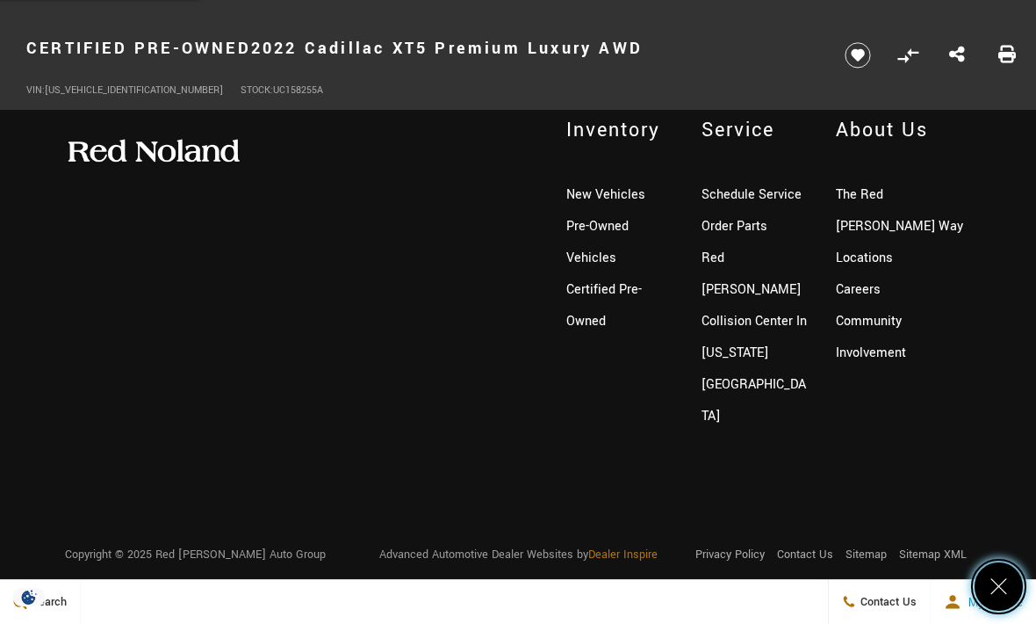
click at [1001, 580] on icon "Close" at bounding box center [999, 586] width 24 height 24
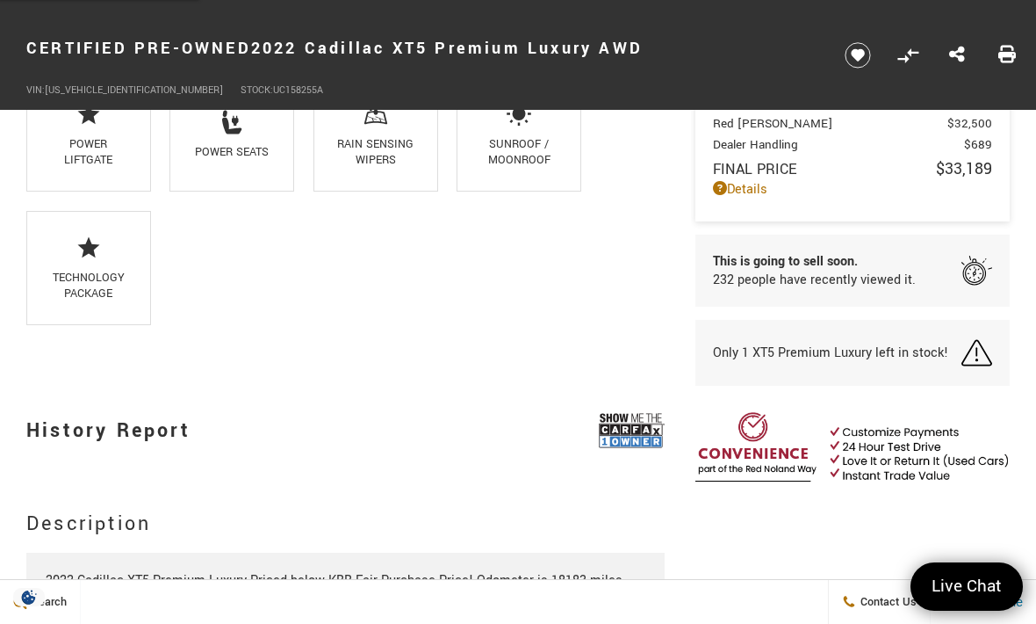
scroll to position [1881, 0]
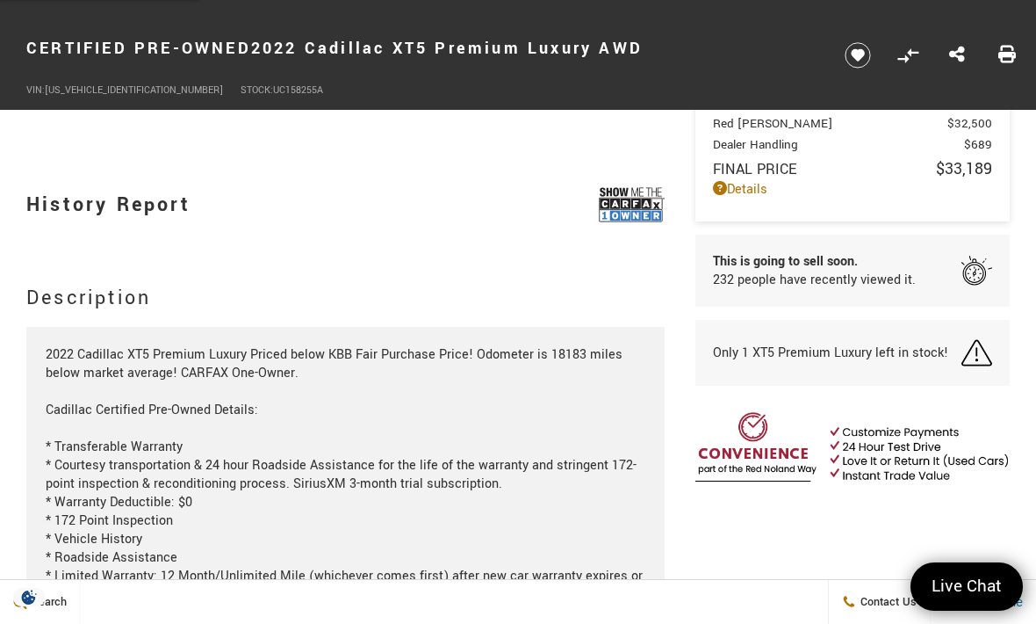
click at [616, 227] on img at bounding box center [632, 205] width 66 height 44
